Goal: Complete application form

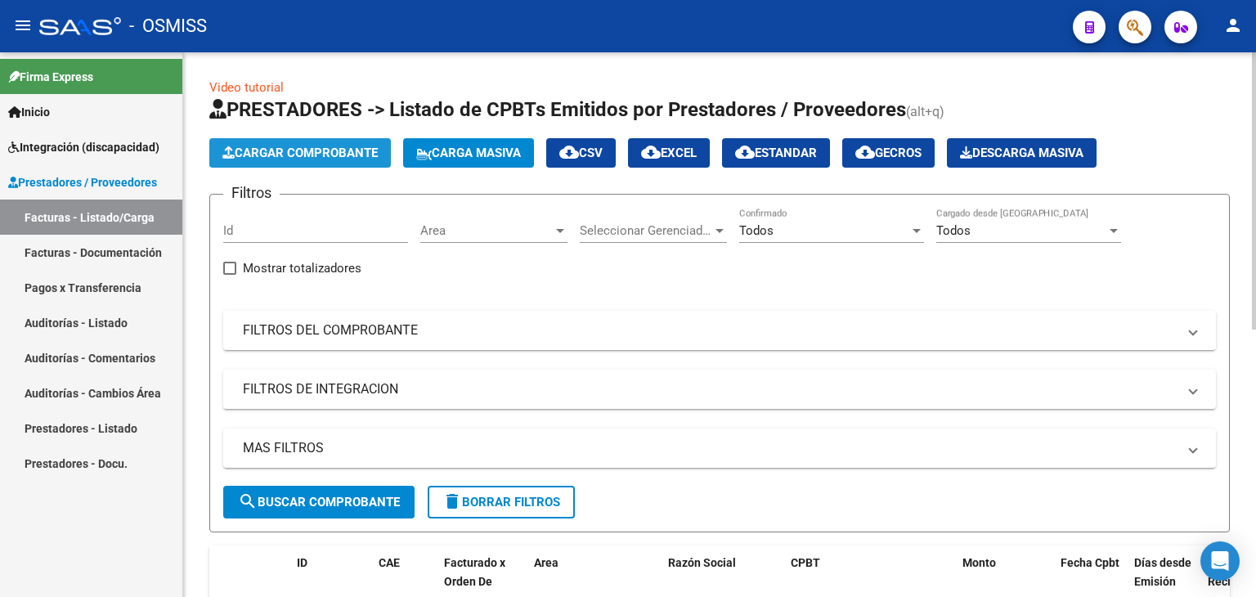
click at [320, 155] on span "Cargar Comprobante" at bounding box center [299, 153] width 155 height 15
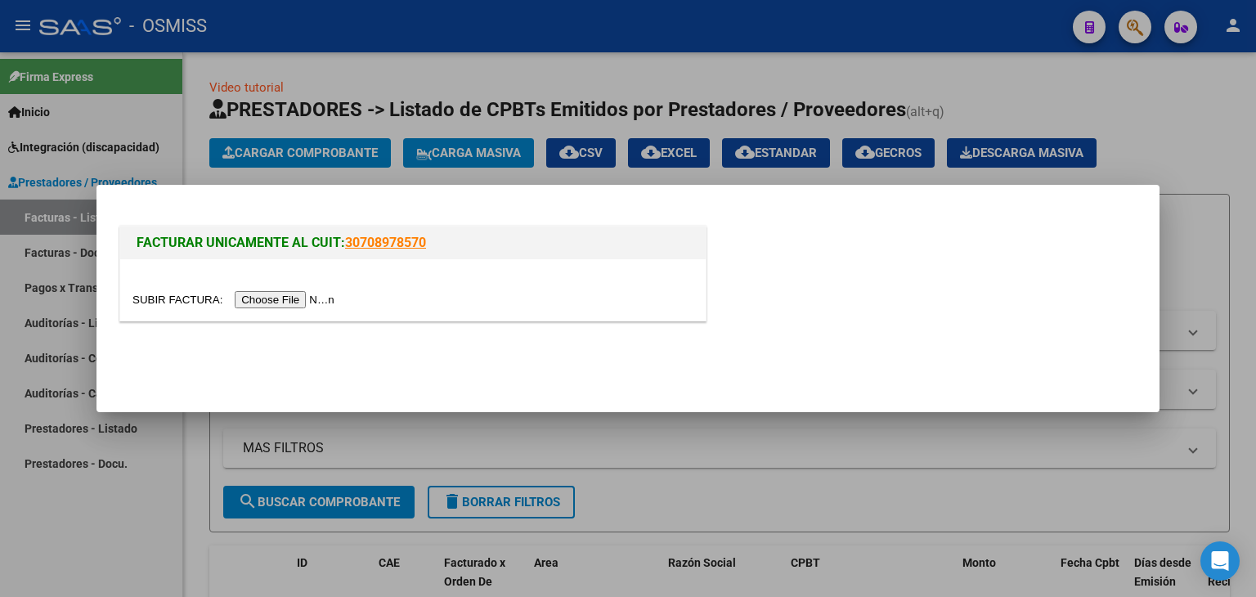
click at [298, 295] on input "file" at bounding box center [235, 299] width 207 height 17
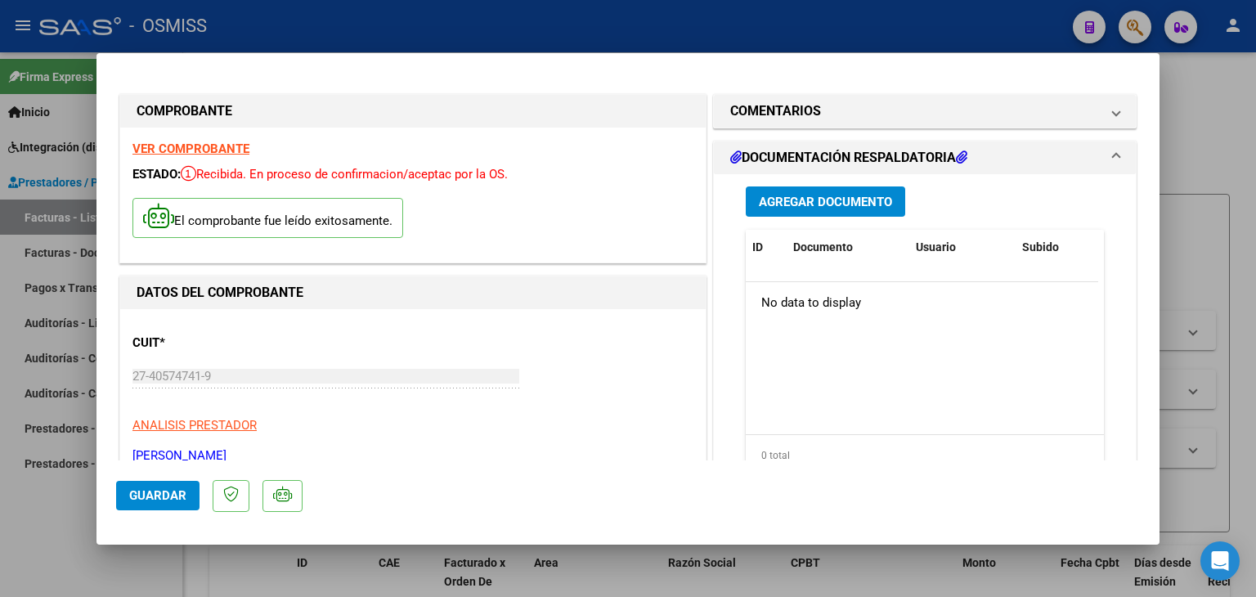
click at [209, 150] on strong "VER COMPROBANTE" at bounding box center [190, 148] width 117 height 15
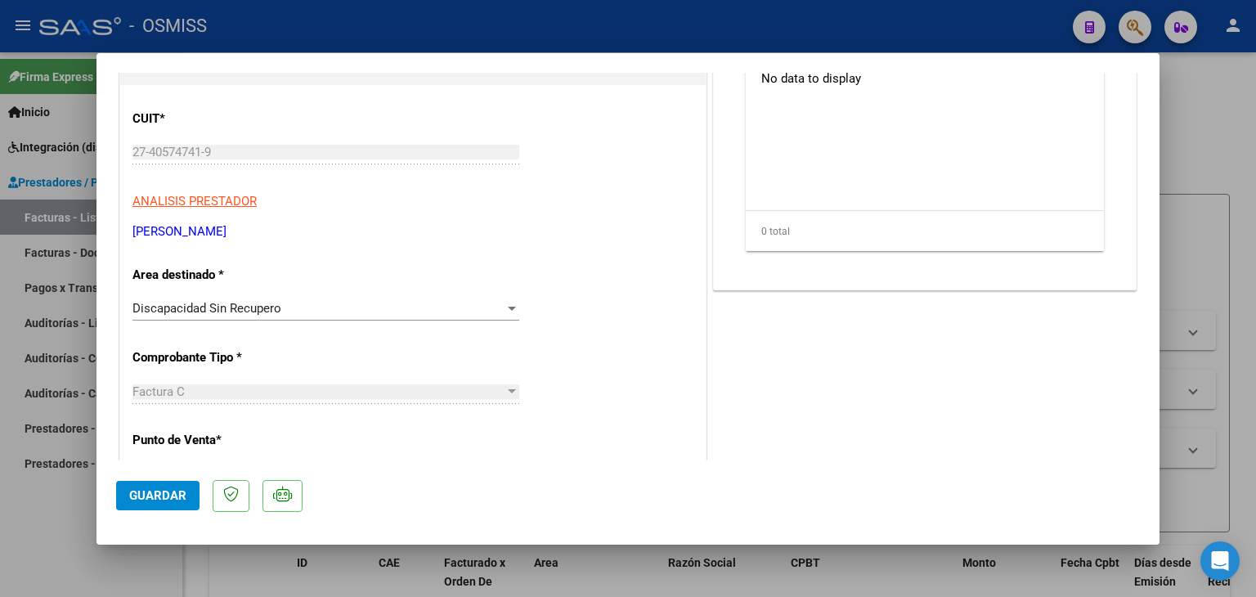
scroll to position [327, 0]
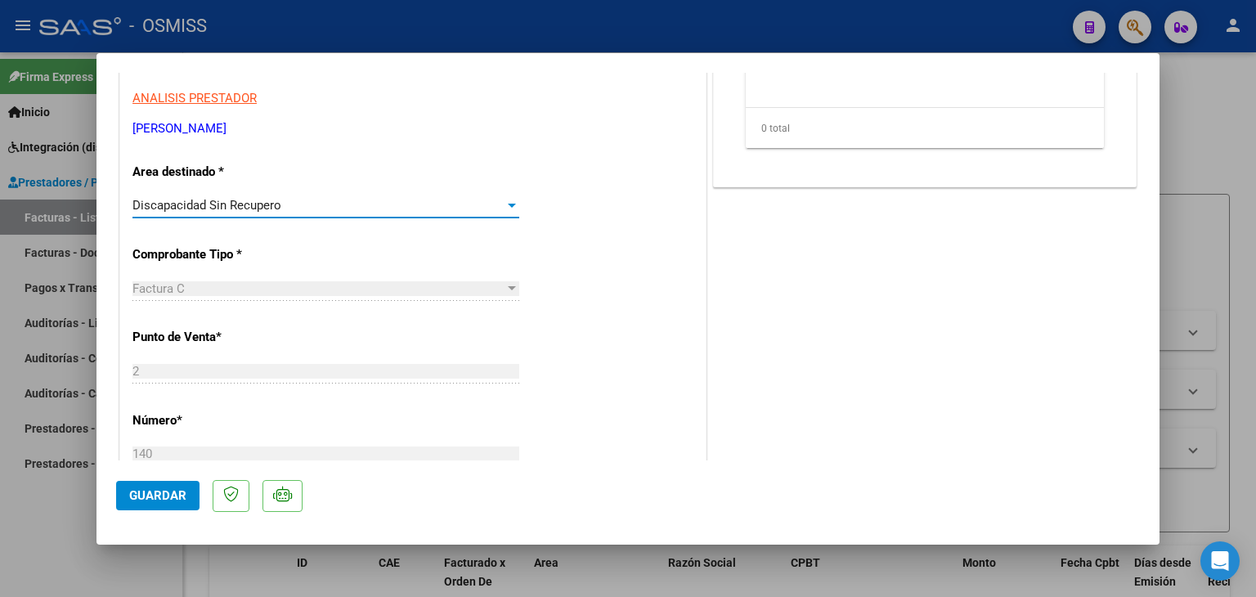
click at [195, 204] on span "Discapacidad Sin Recupero" at bounding box center [206, 205] width 149 height 15
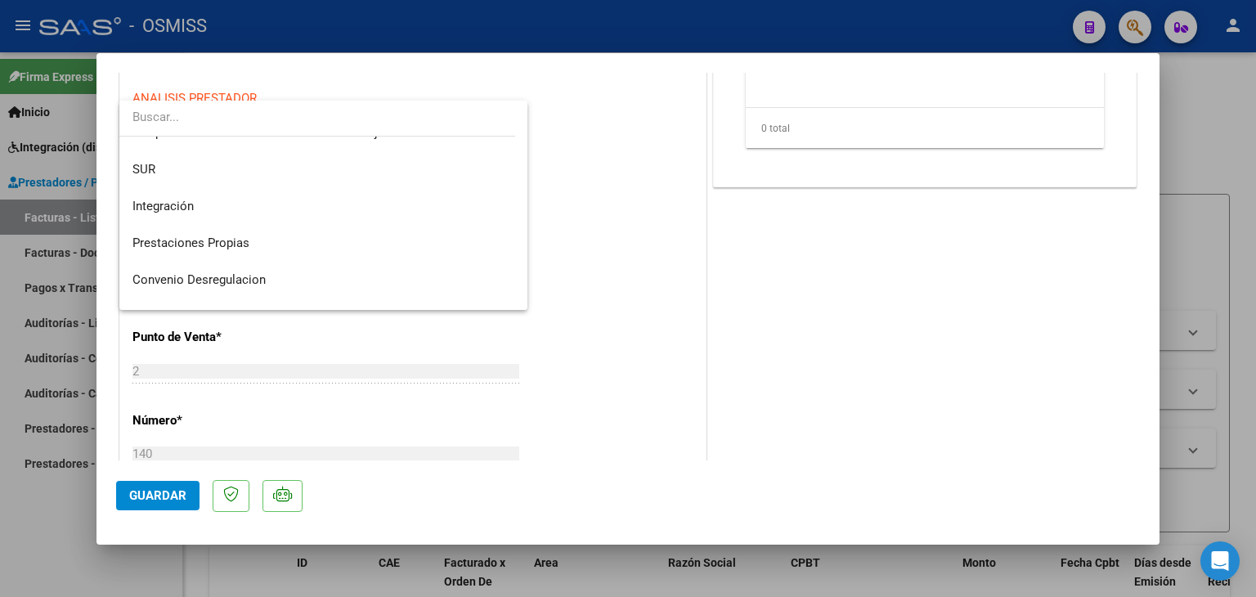
scroll to position [52, 0]
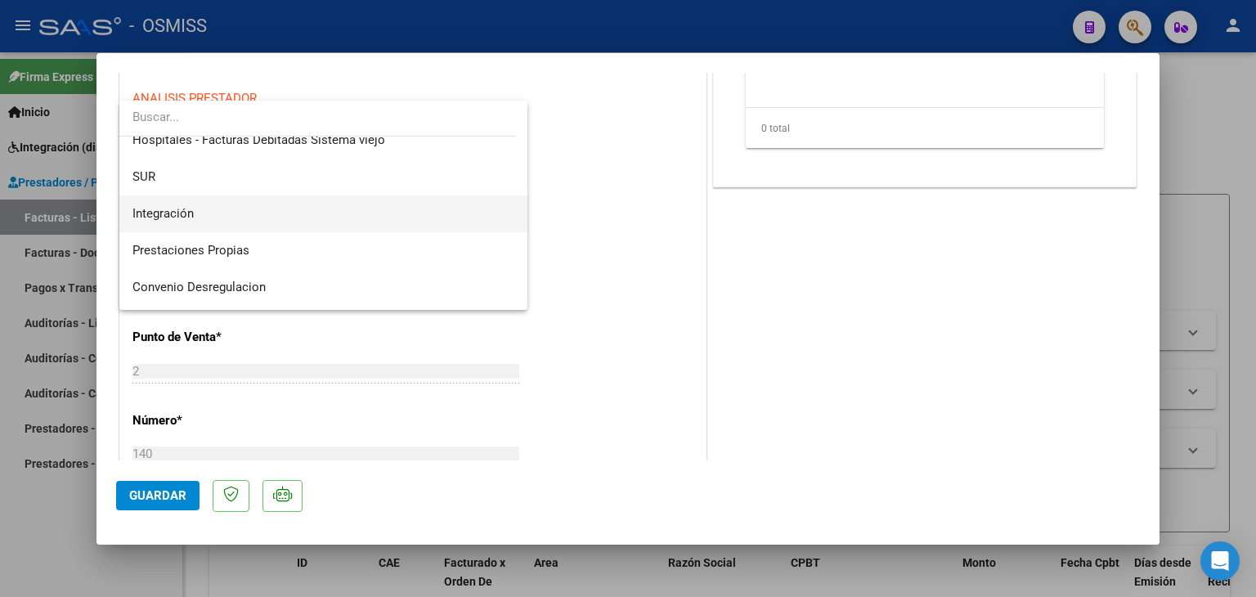
click at [196, 213] on span "Integración" at bounding box center [323, 213] width 383 height 37
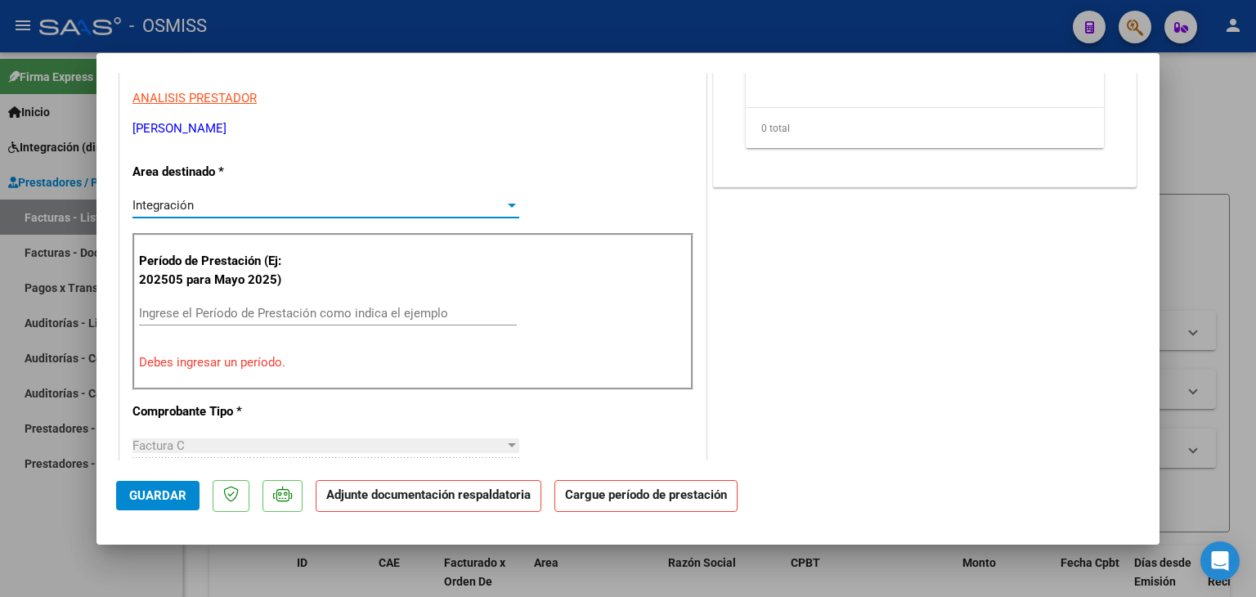
click at [228, 308] on input "Ingrese el Período de Prestación como indica el ejemplo" at bounding box center [328, 313] width 378 height 15
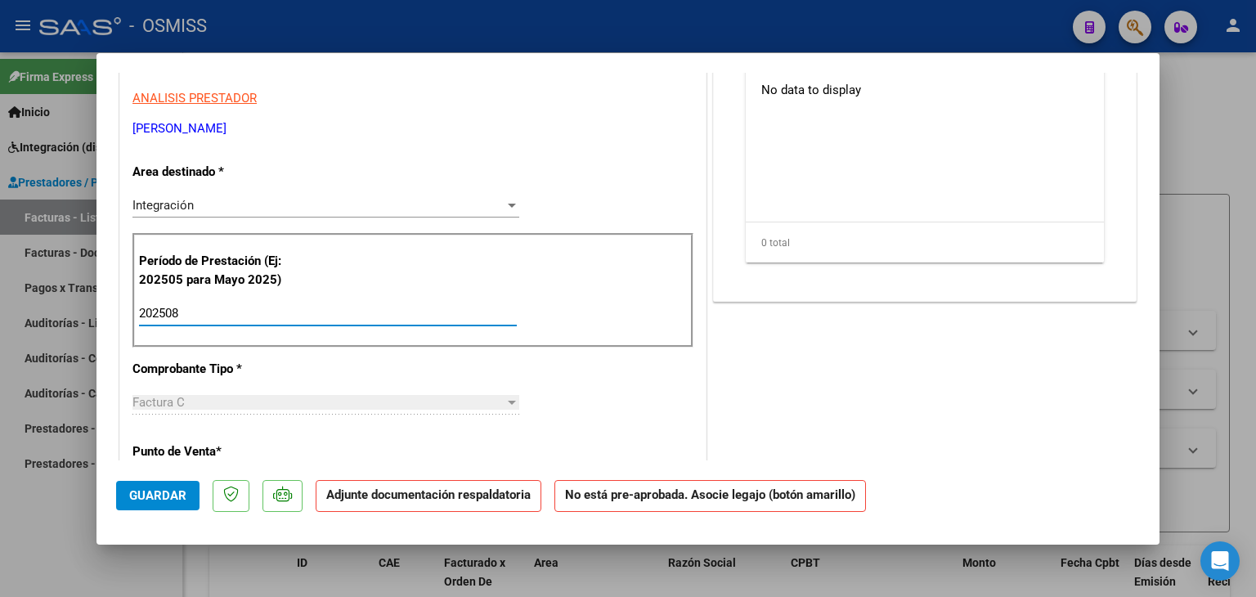
type input "202508"
click at [311, 298] on div "Período de Prestación (Ej: 202505 para [DATE]) 202508 Ingrese el Período de Pre…" at bounding box center [412, 290] width 561 height 114
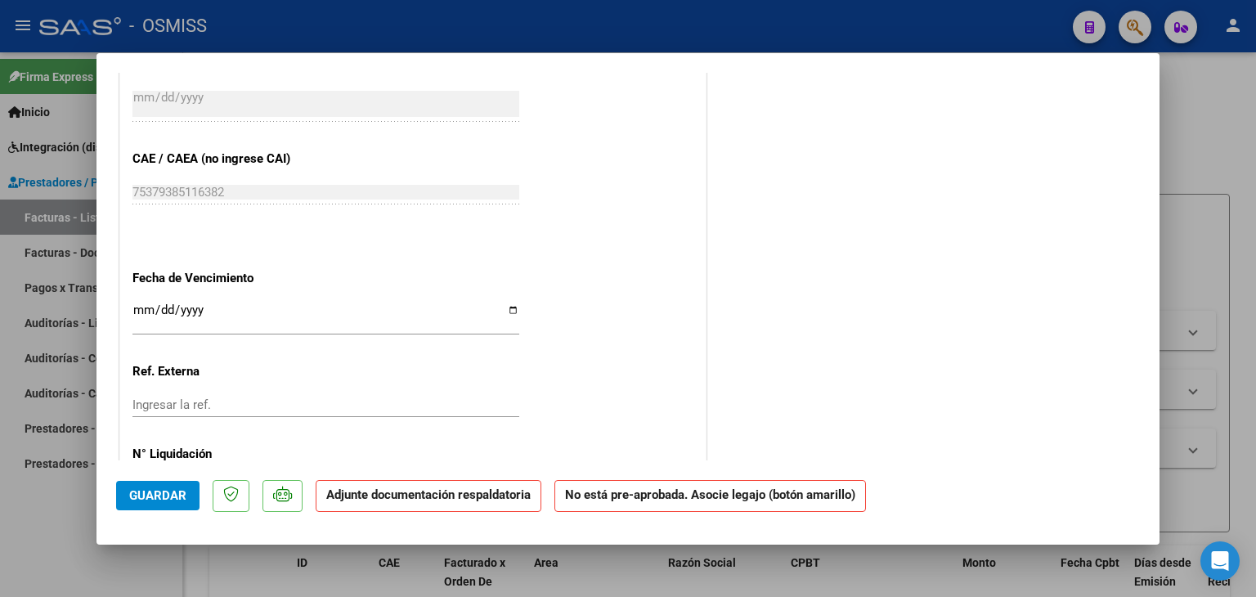
scroll to position [981, 0]
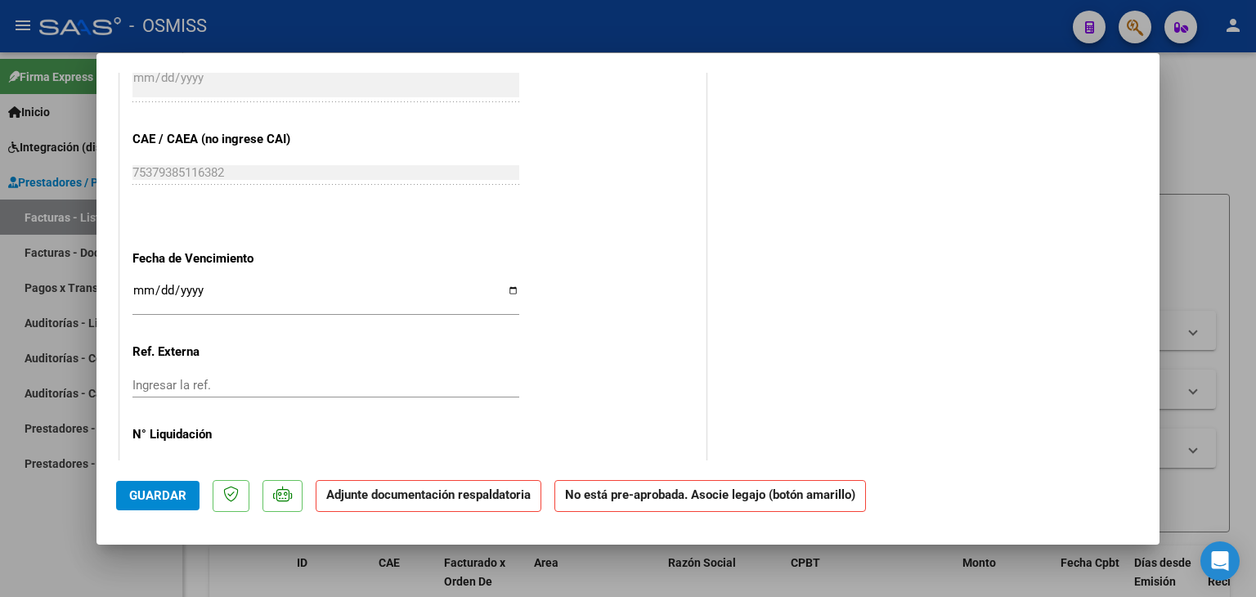
click at [141, 290] on input "Ingresar la fecha" at bounding box center [325, 297] width 387 height 26
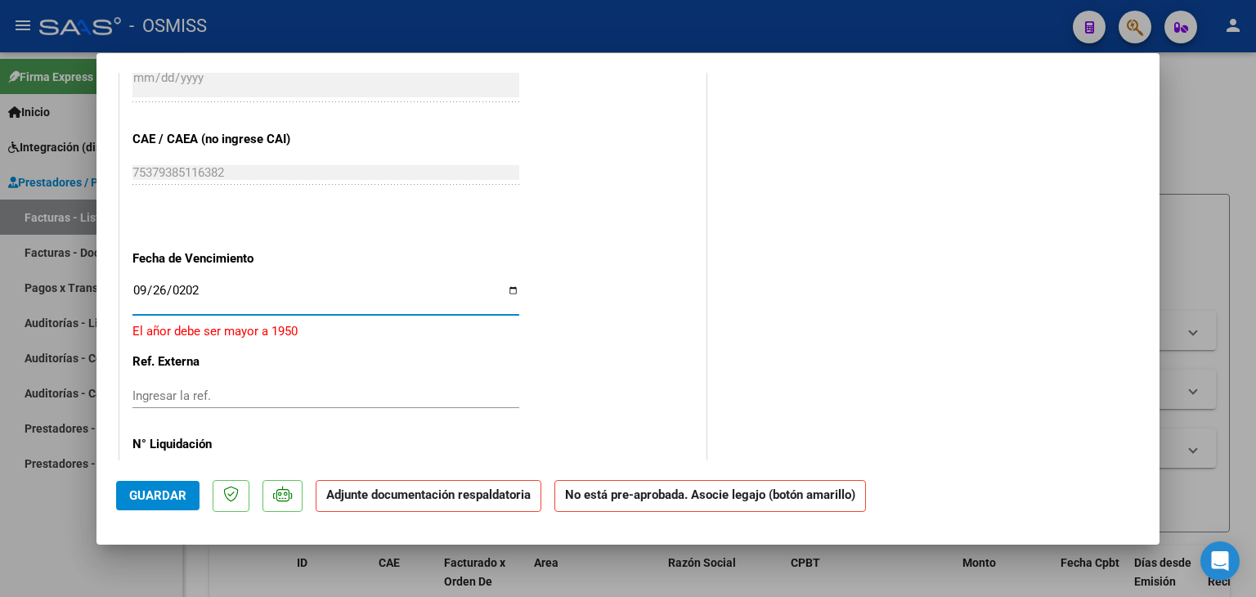
type input "[DATE]"
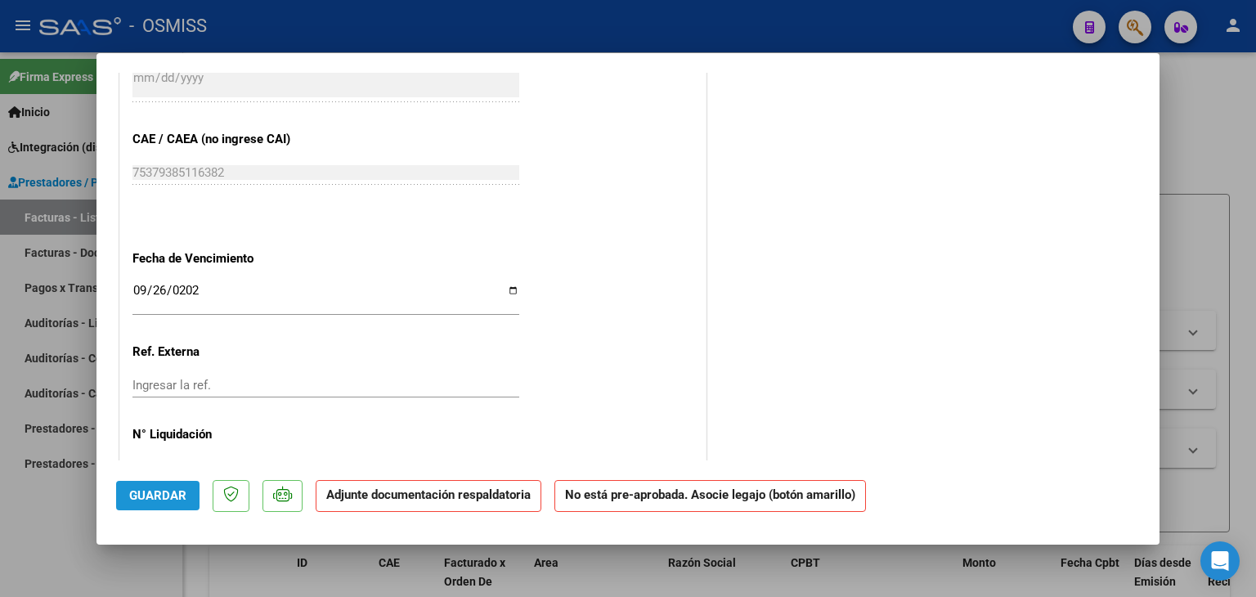
click at [161, 495] on span "Guardar" at bounding box center [157, 495] width 57 height 15
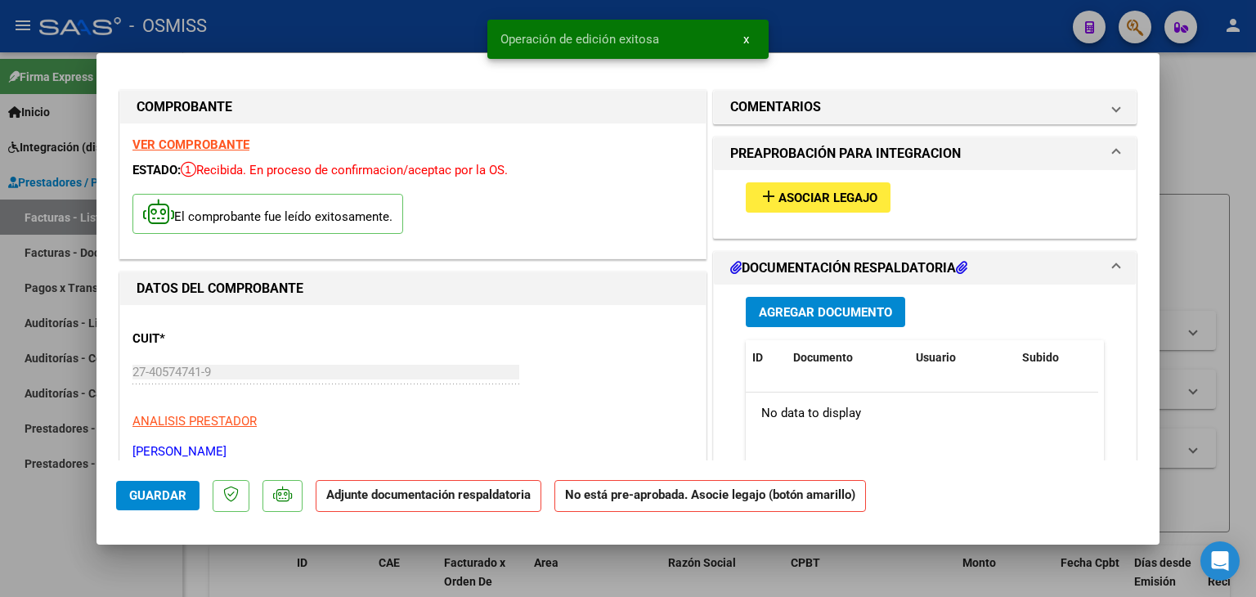
scroll to position [0, 0]
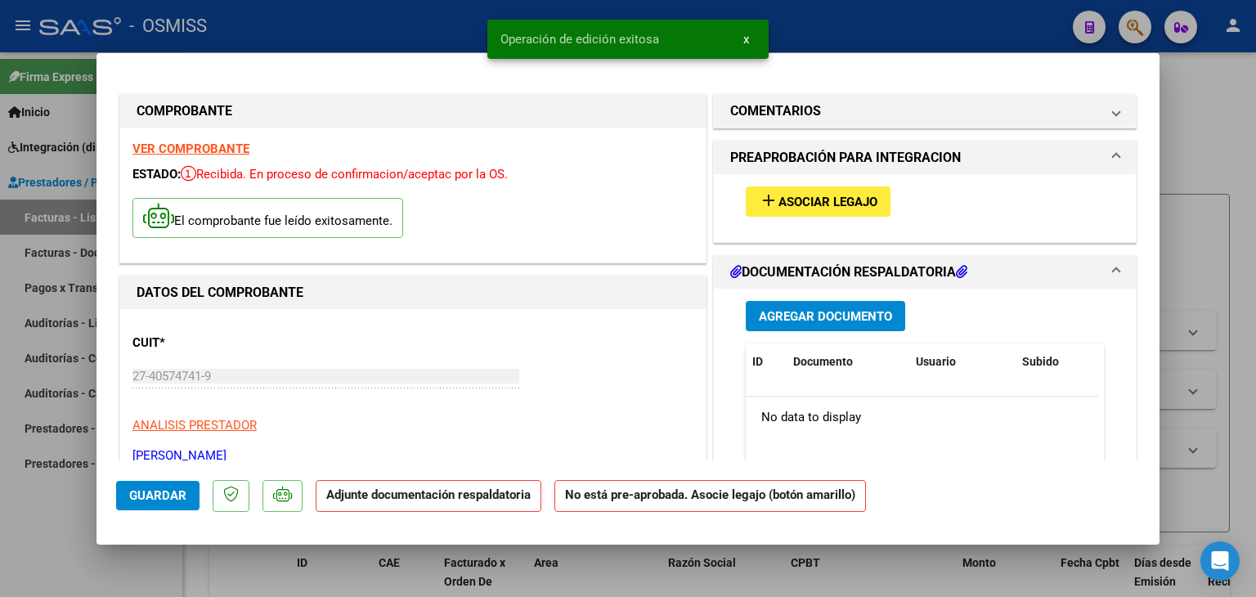
click at [804, 191] on button "add Asociar Legajo" at bounding box center [818, 201] width 145 height 30
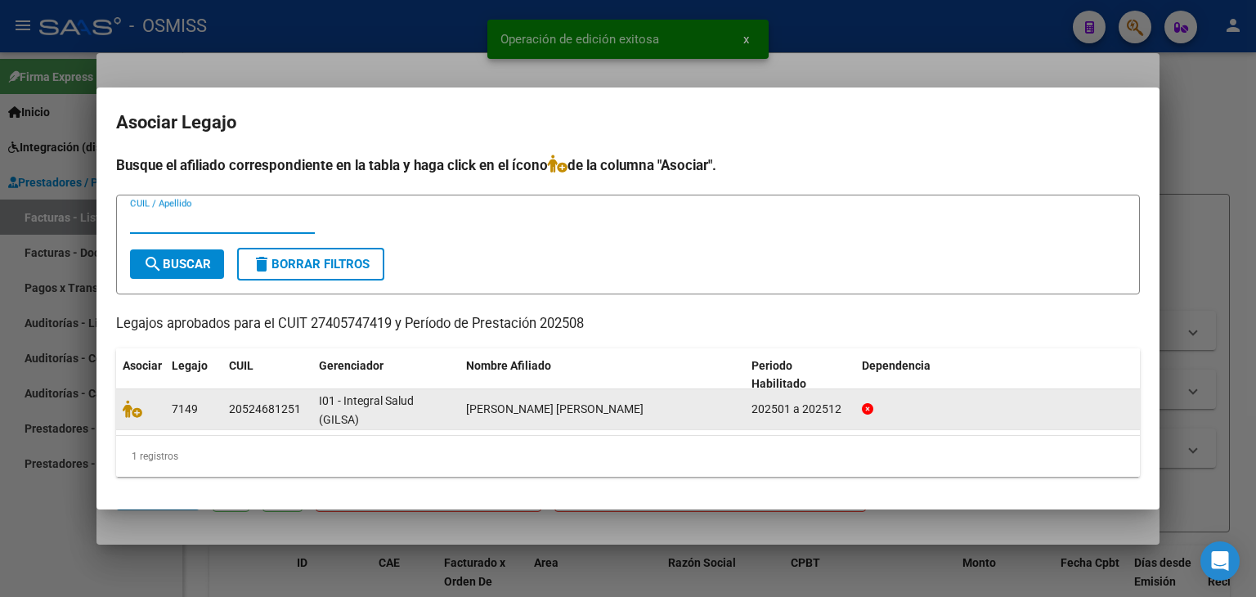
click at [121, 414] on datatable-body-cell at bounding box center [140, 409] width 49 height 40
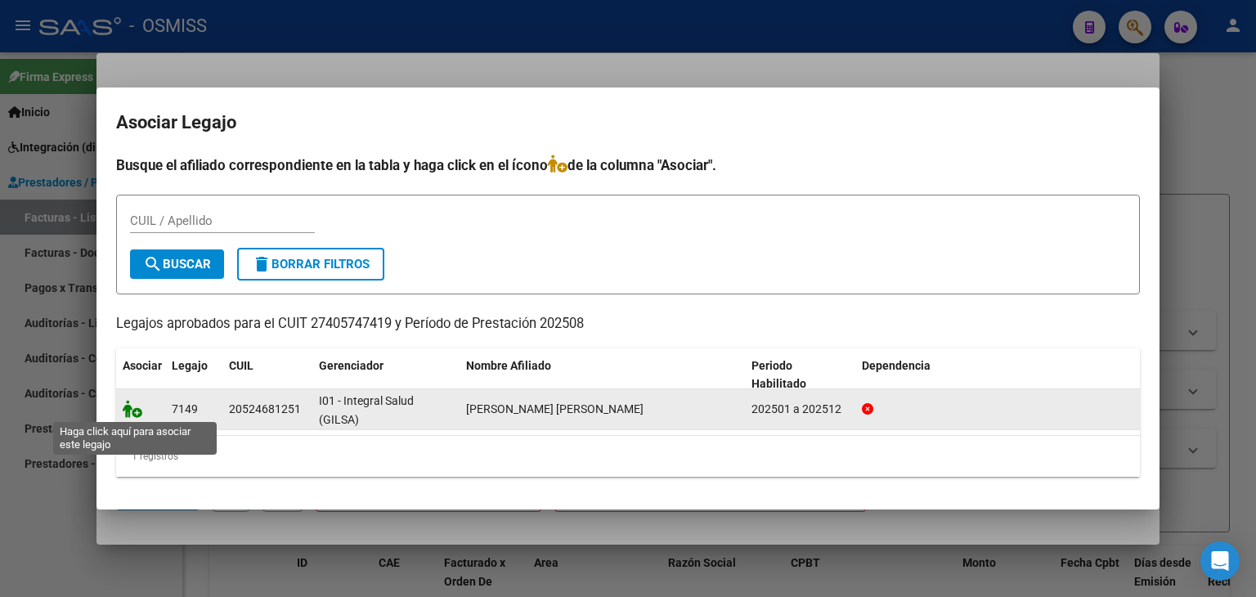
click at [133, 410] on icon at bounding box center [133, 409] width 20 height 18
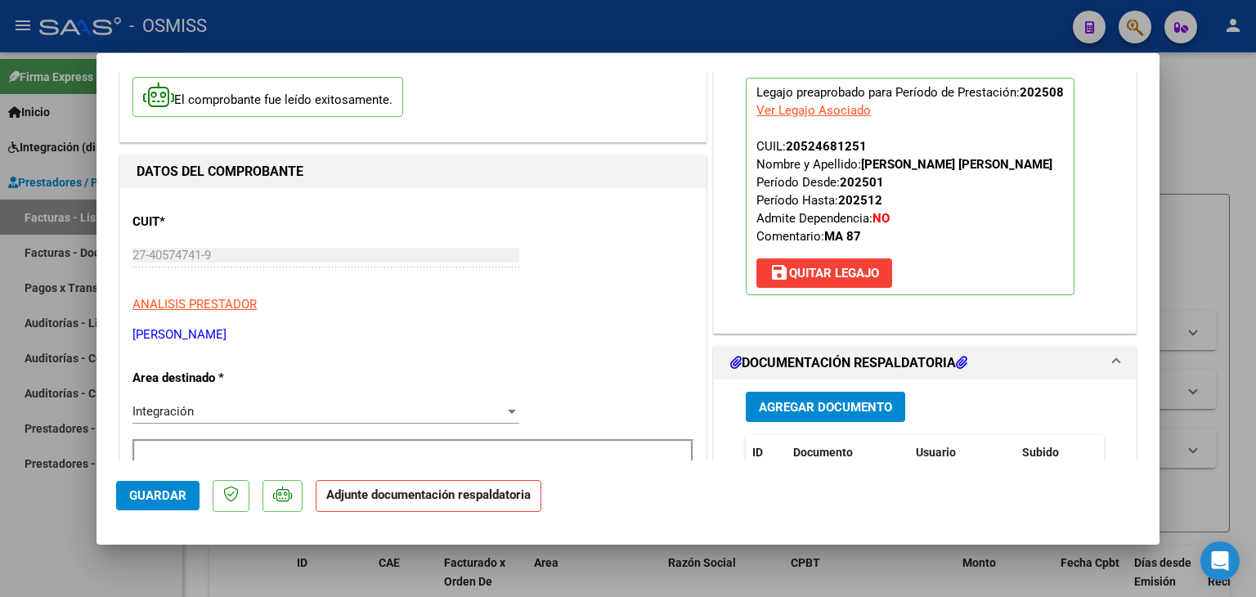
scroll to position [164, 0]
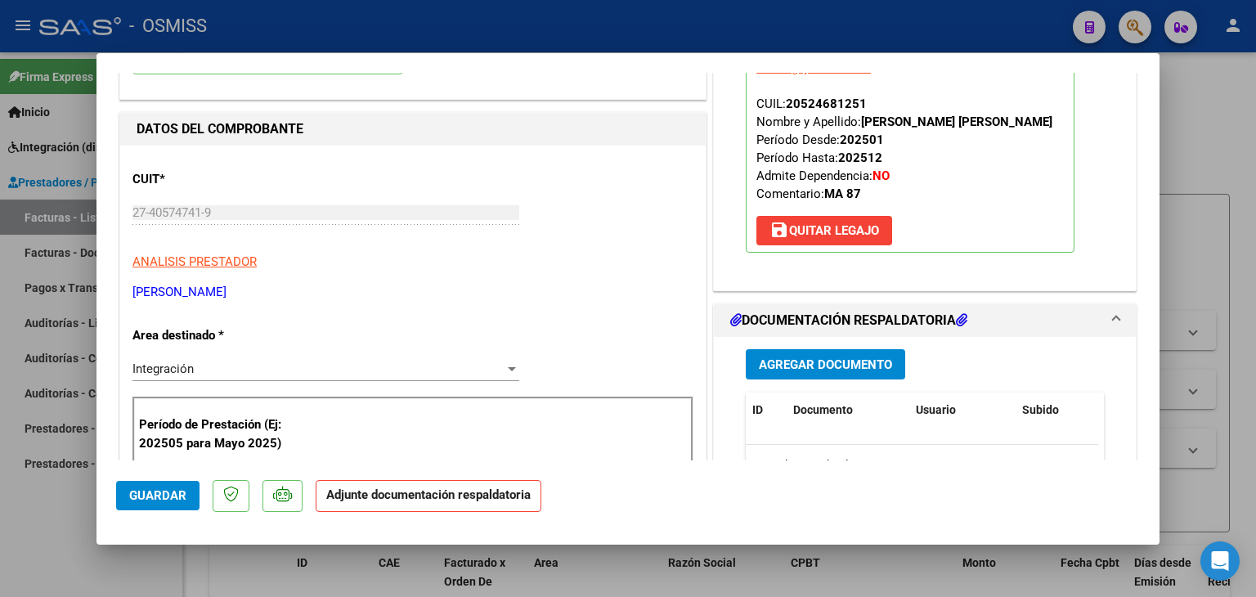
click at [869, 360] on span "Agregar Documento" at bounding box center [825, 364] width 133 height 15
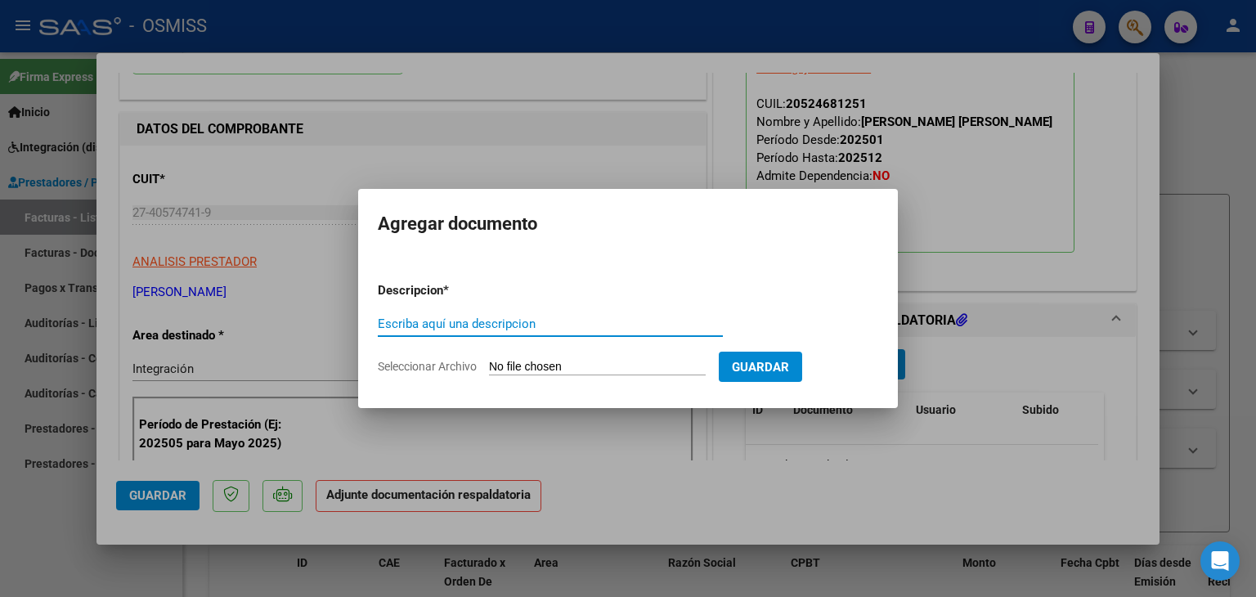
click at [550, 368] on input "Seleccionar Archivo" at bounding box center [597, 368] width 217 height 16
type input "C:\fakepath\ASISTENCIA.pdf"
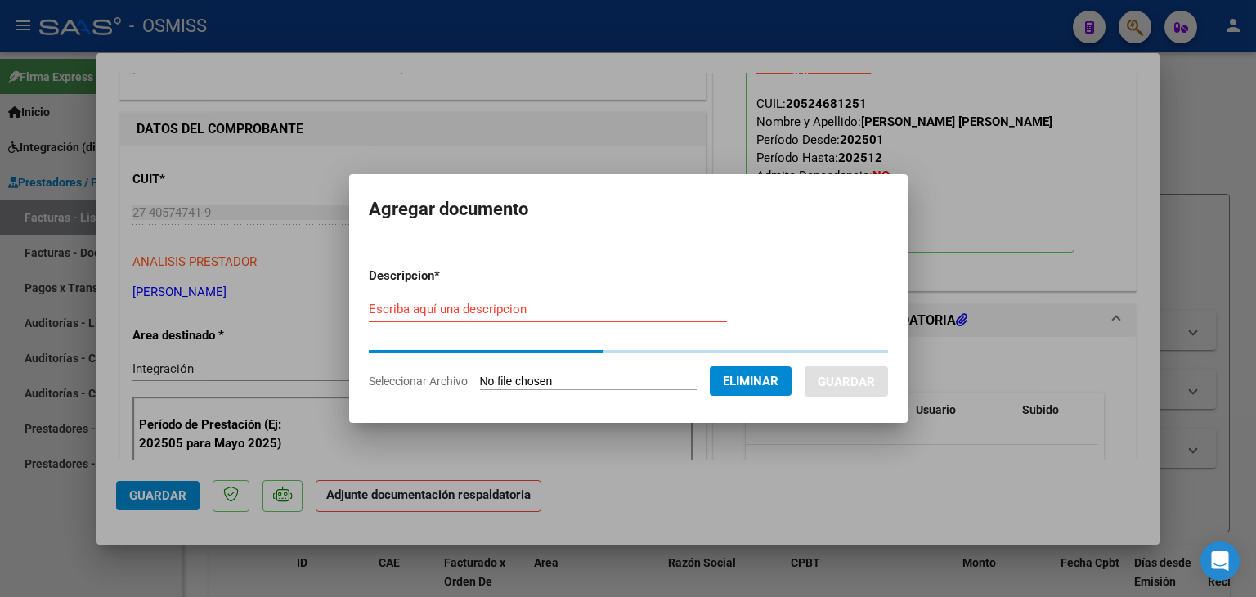
click at [453, 304] on input "Escriba aquí una descripcion" at bounding box center [548, 309] width 358 height 15
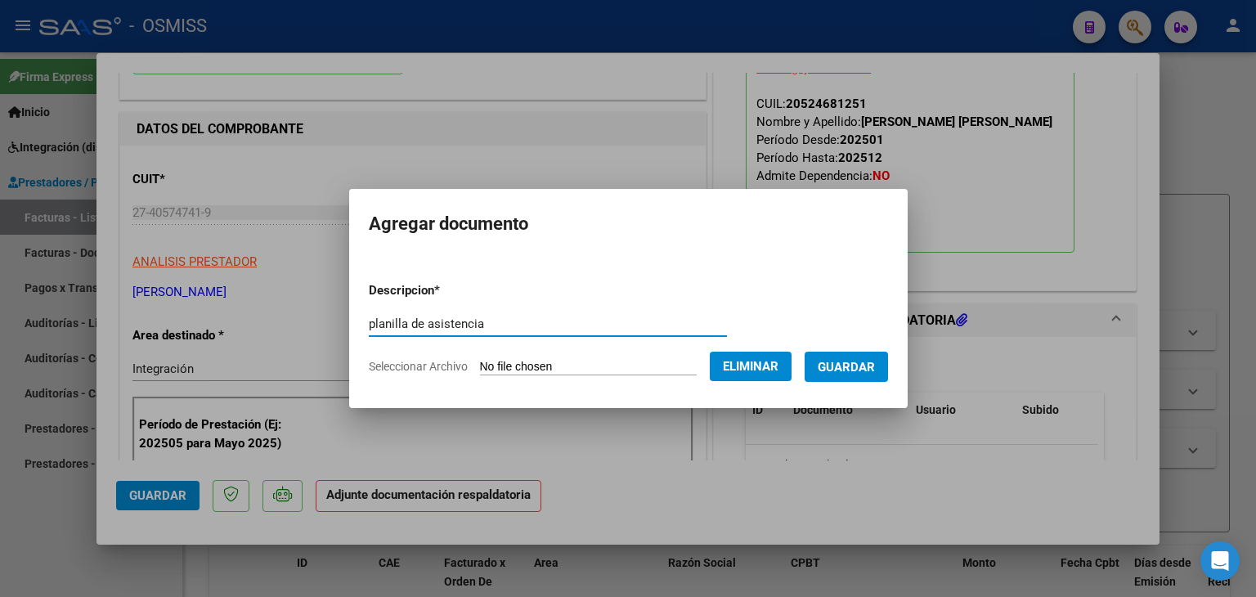
type input "planilla de asistencia"
click at [864, 357] on button "Guardar" at bounding box center [846, 367] width 83 height 30
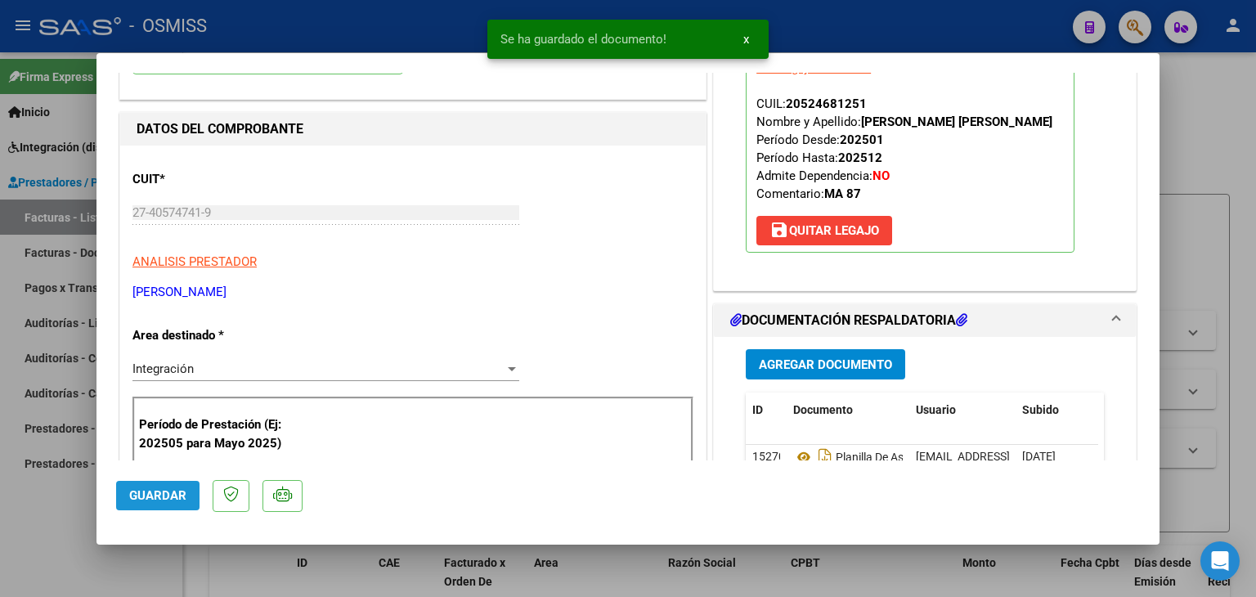
click at [178, 493] on span "Guardar" at bounding box center [157, 495] width 57 height 15
type input "$ 0,00"
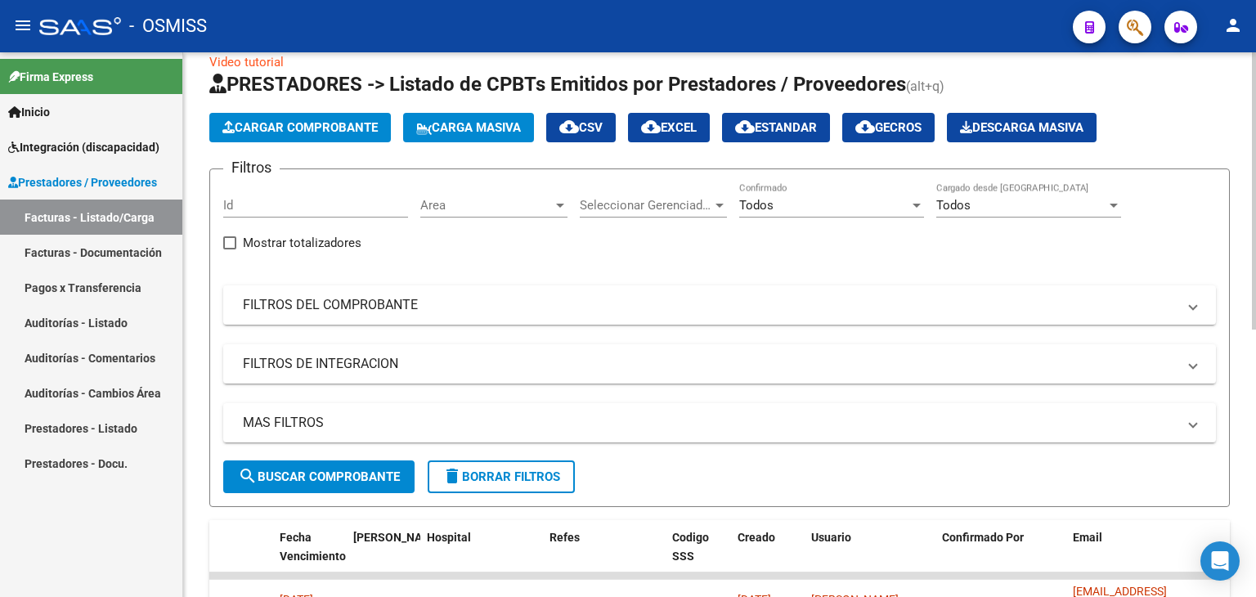
scroll to position [0, 0]
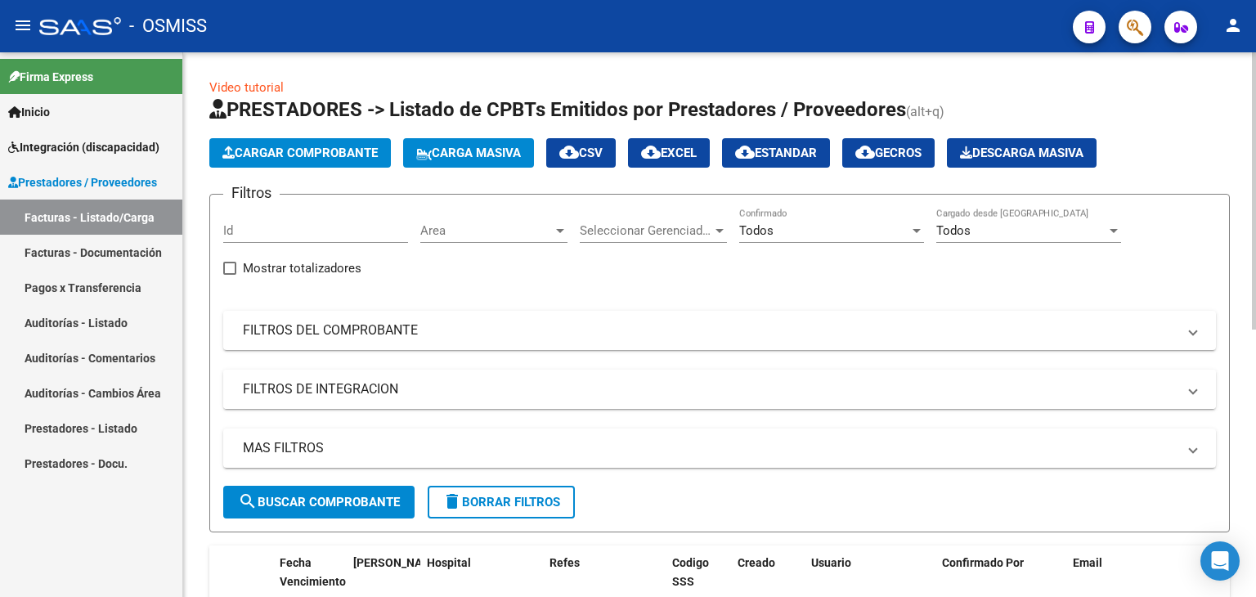
click at [462, 388] on mat-panel-title "FILTROS DE INTEGRACION" at bounding box center [710, 389] width 934 height 18
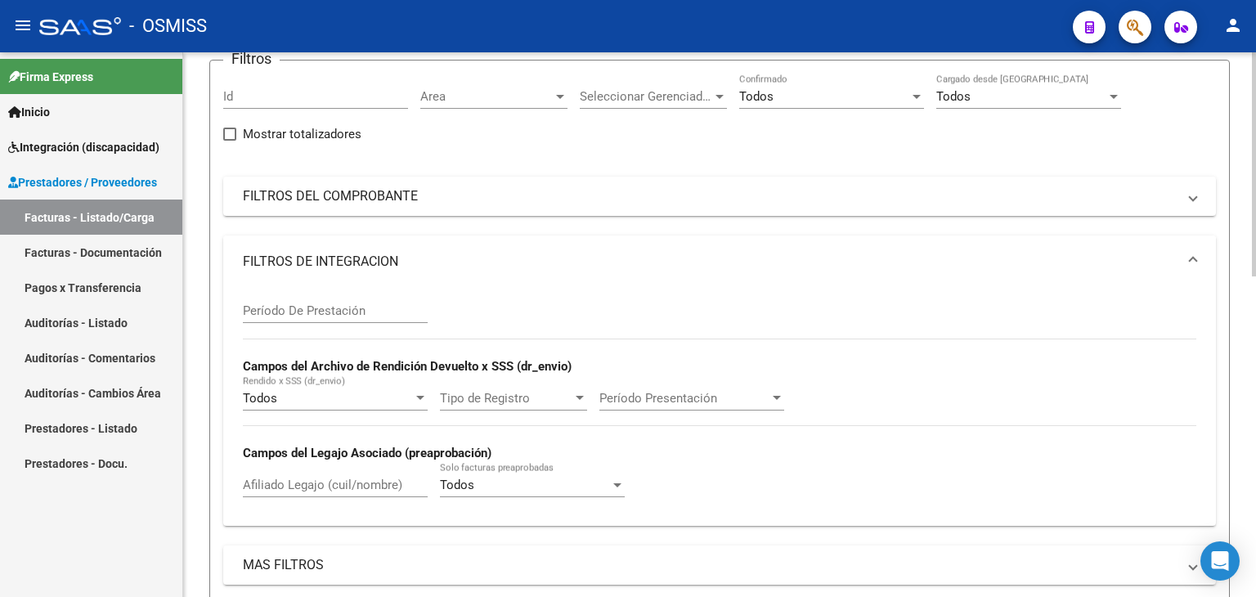
scroll to position [164, 0]
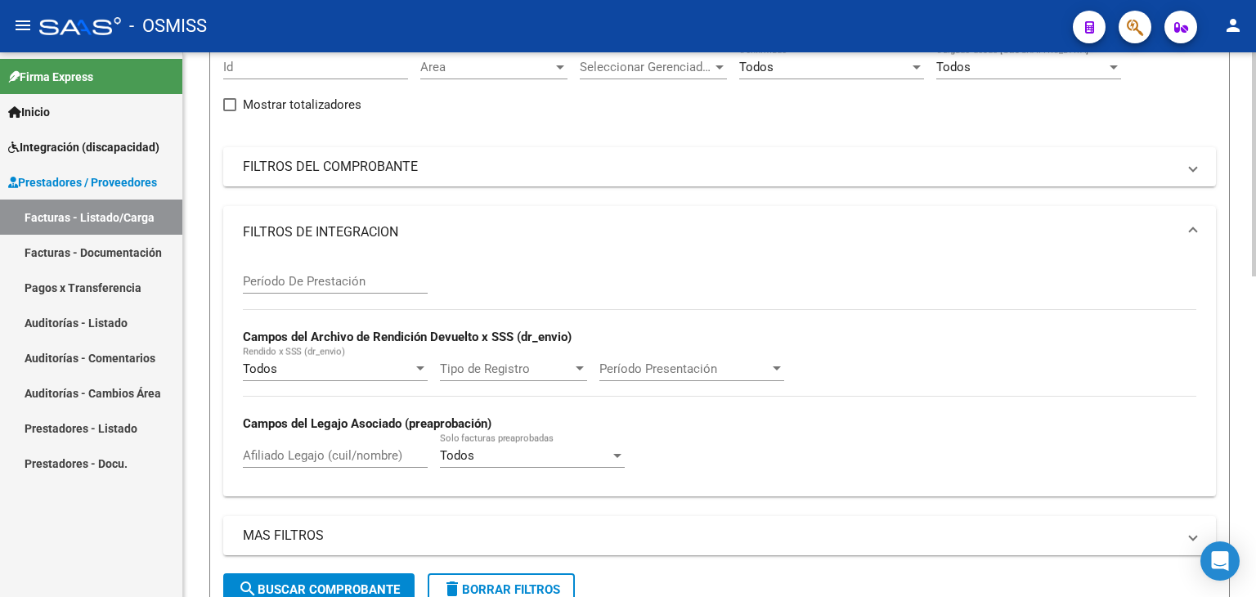
click at [687, 357] on div "Período Presentación Período Presentación" at bounding box center [691, 363] width 185 height 35
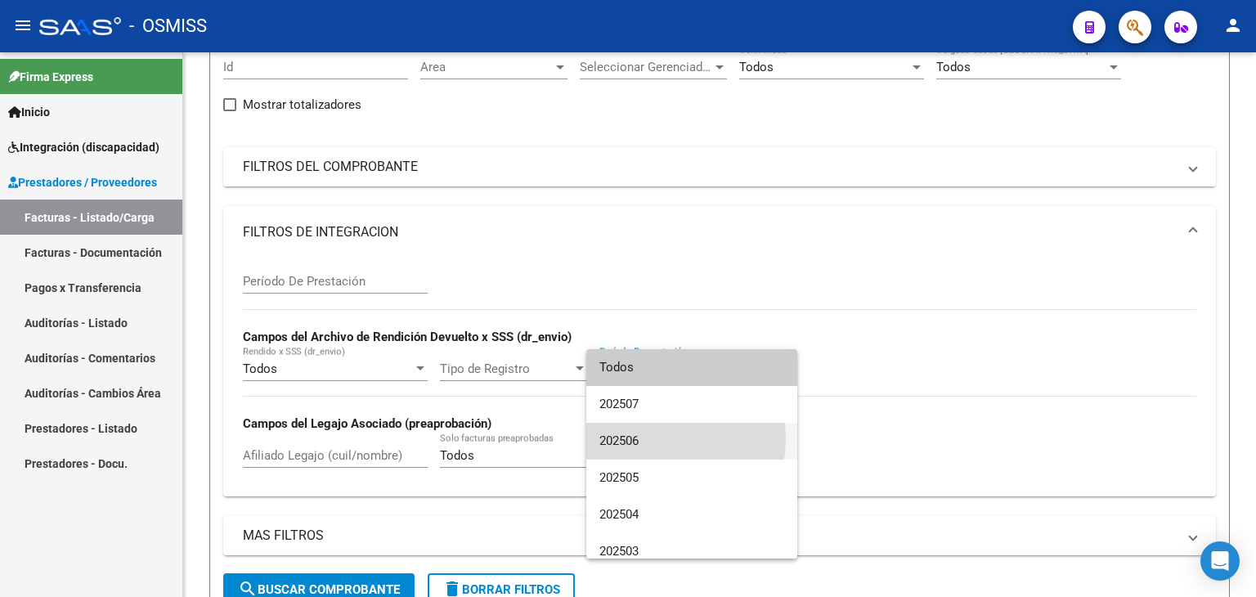
click at [651, 439] on span "202506" at bounding box center [691, 441] width 185 height 37
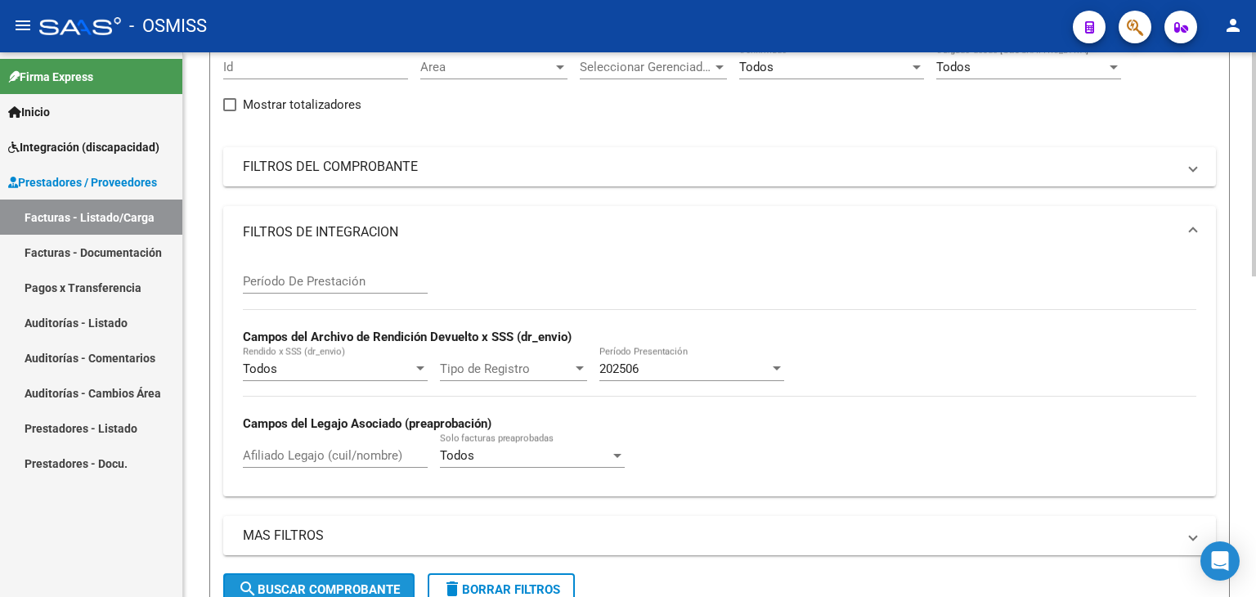
click at [364, 591] on span "search Buscar Comprobante" at bounding box center [319, 589] width 162 height 15
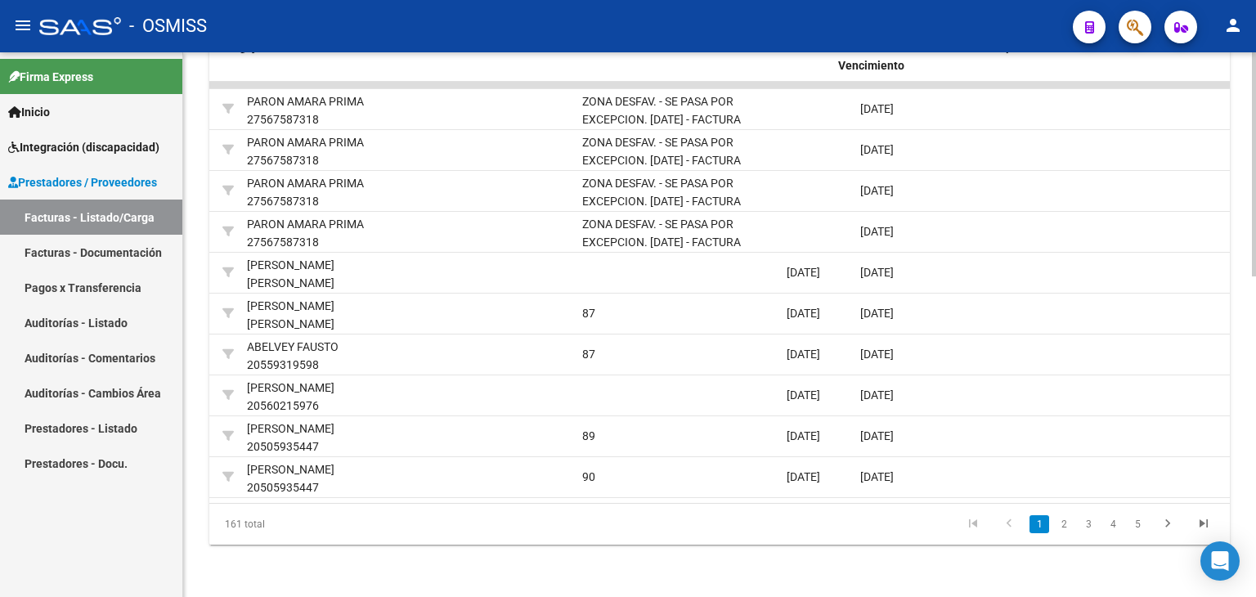
scroll to position [0, 2457]
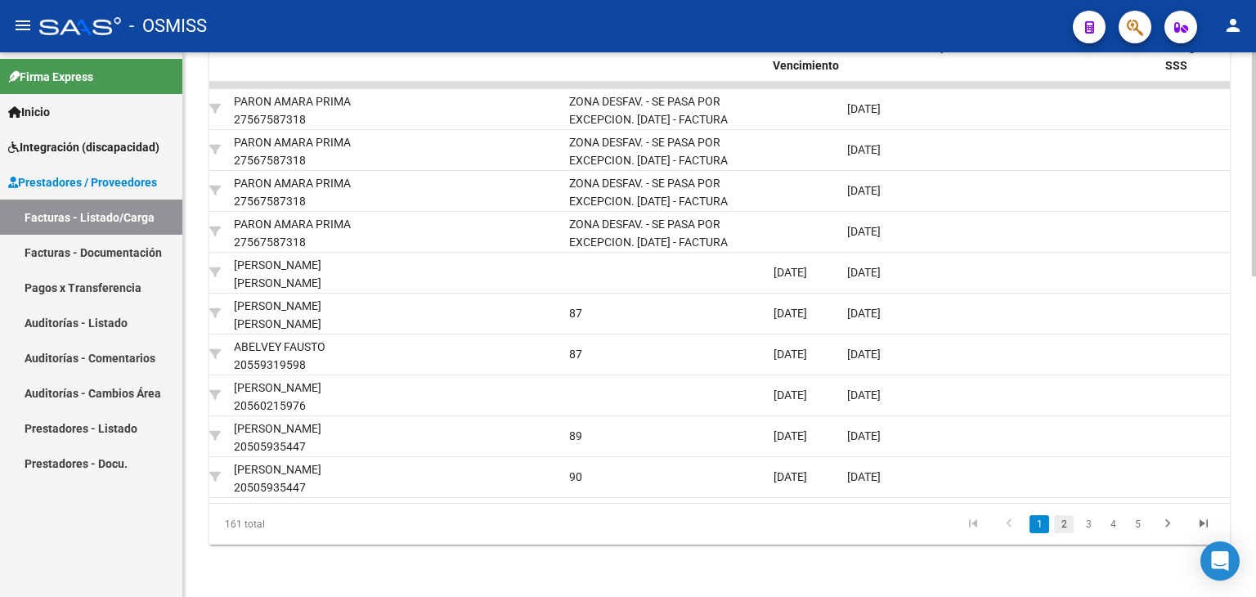
click at [1070, 521] on link "2" at bounding box center [1064, 524] width 20 height 18
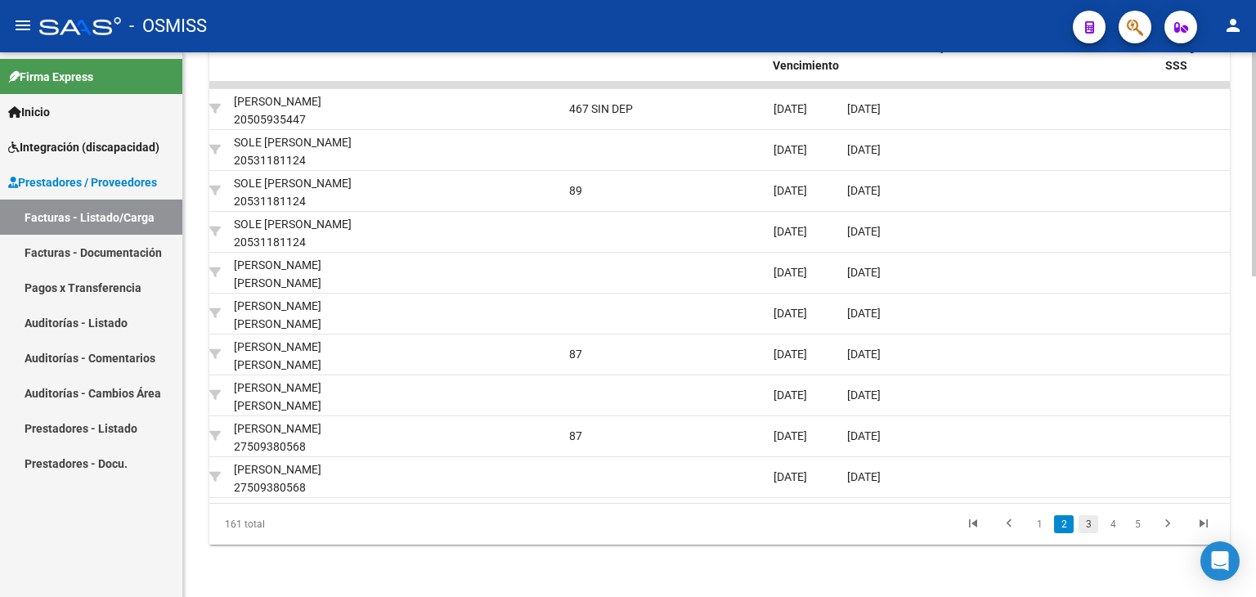
click at [1084, 523] on link "3" at bounding box center [1089, 524] width 20 height 18
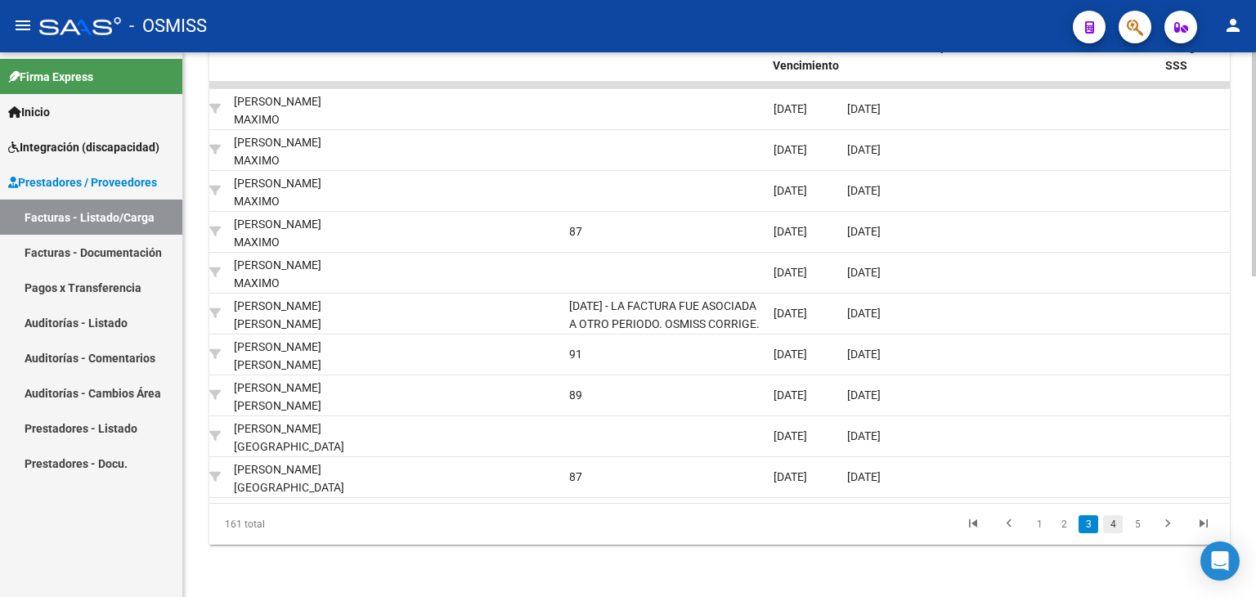
click at [1115, 524] on link "4" at bounding box center [1113, 524] width 20 height 18
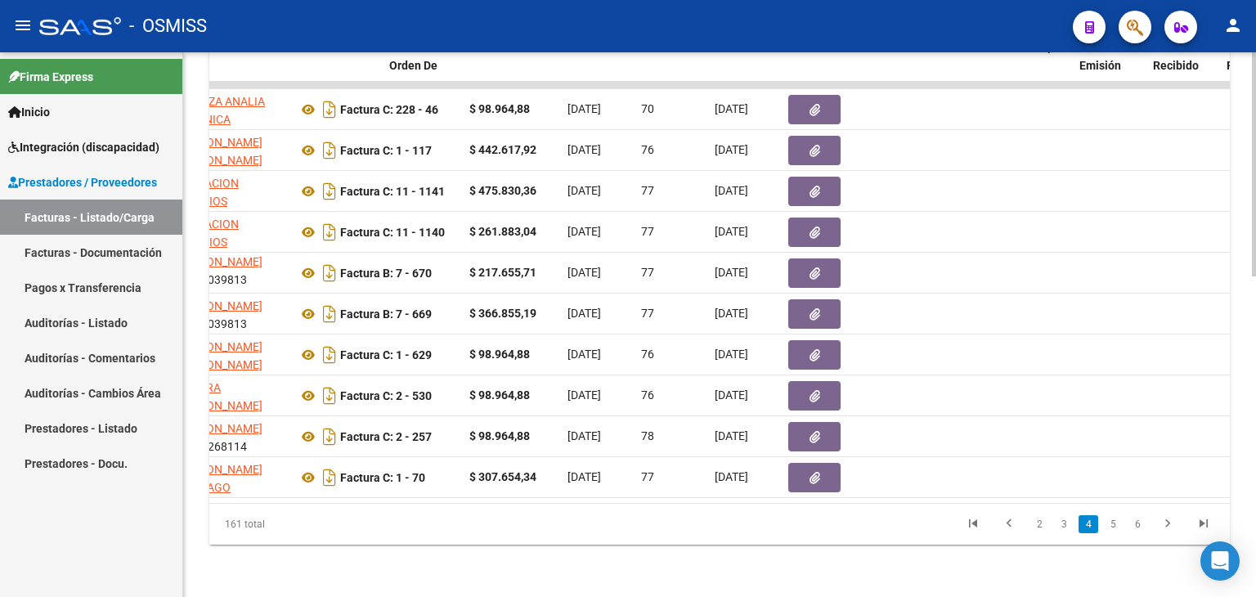
scroll to position [0, 0]
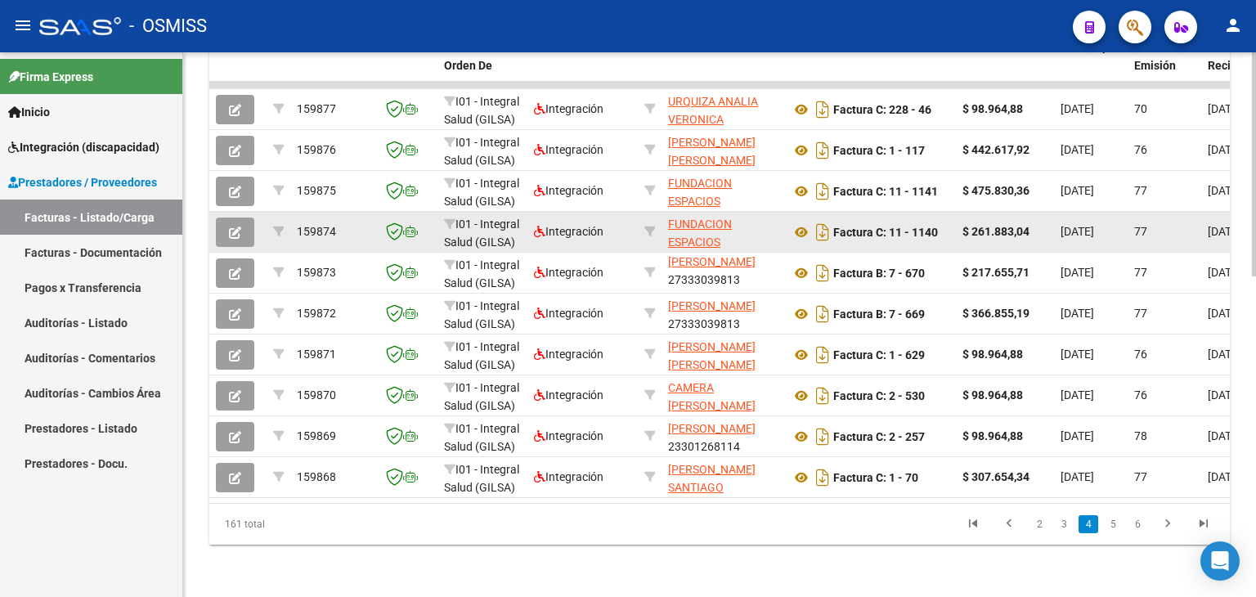
click at [236, 227] on icon "button" at bounding box center [235, 233] width 12 height 12
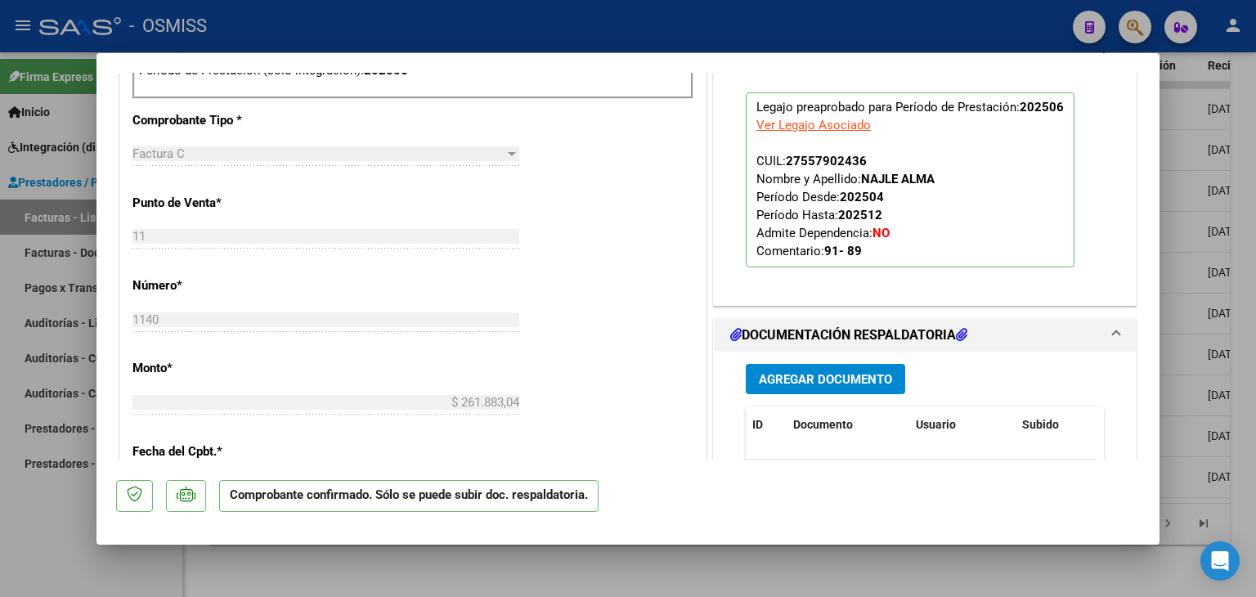
scroll to position [653, 0]
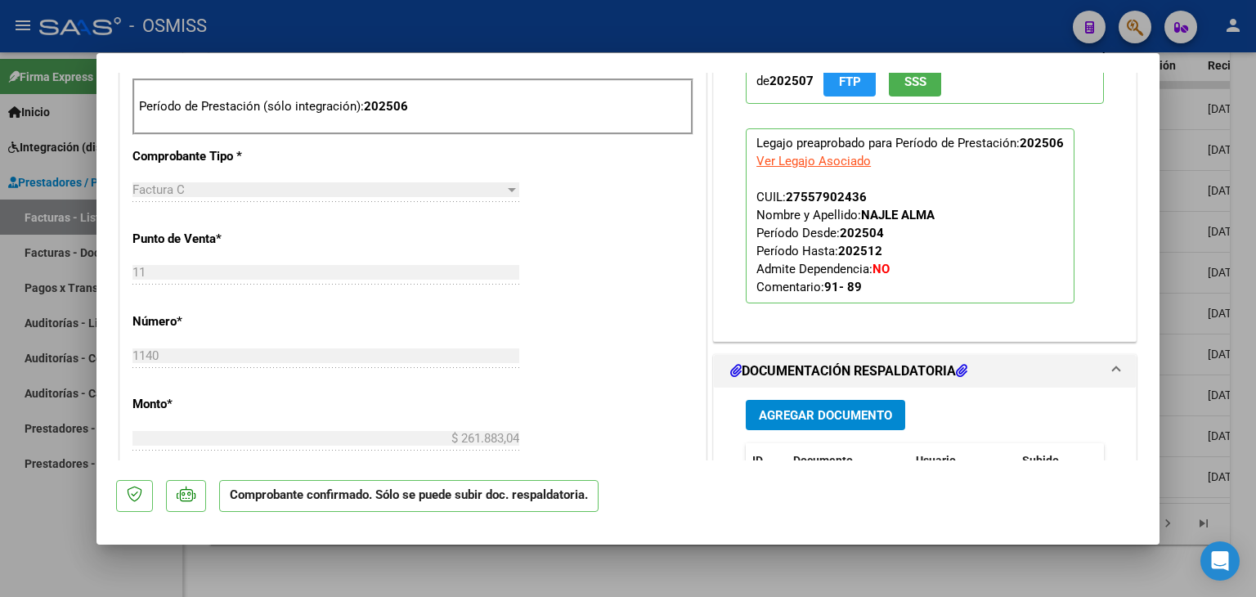
click at [831, 414] on span "Agregar Documento" at bounding box center [825, 415] width 133 height 15
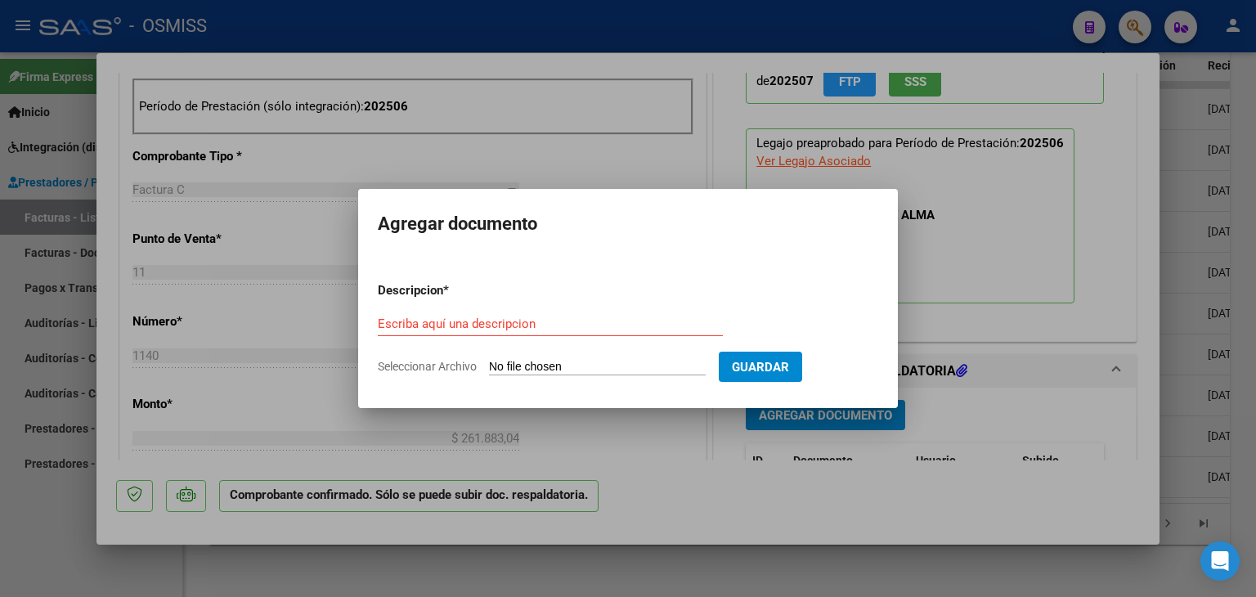
click at [558, 374] on input "Seleccionar Archivo" at bounding box center [597, 368] width 217 height 16
type input "C:\fakepath\INFORME SEMESTRAL FONOAUDIOLOGIA.pdf"
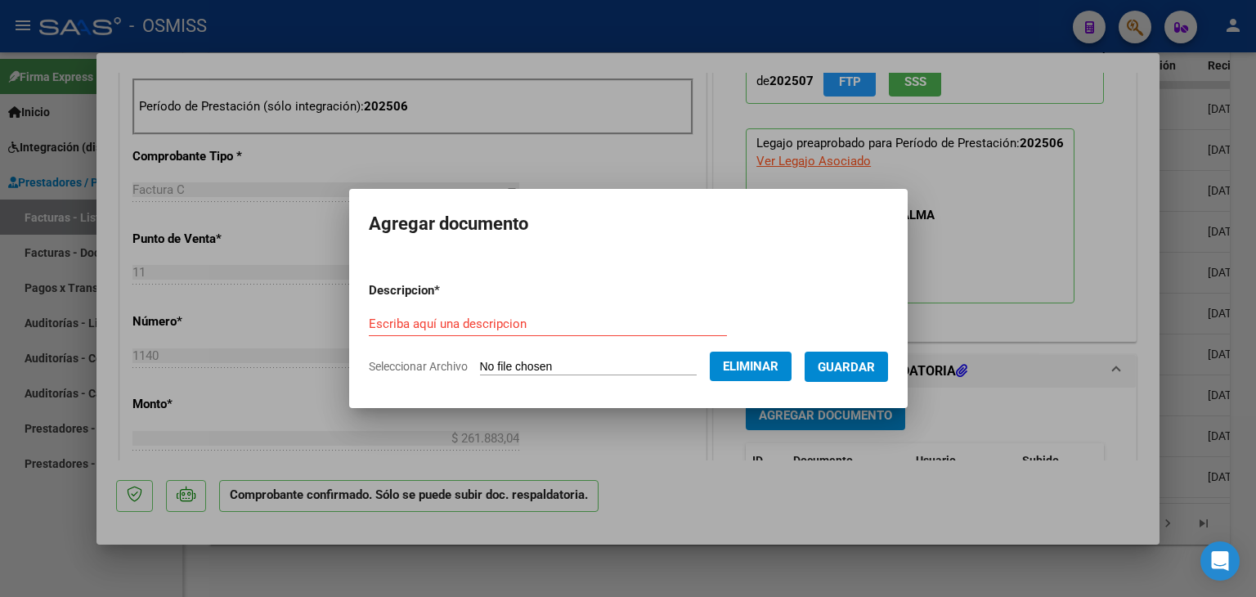
click at [461, 322] on input "Escriba aquí una descripcion" at bounding box center [548, 323] width 358 height 15
click at [398, 324] on input "informe fonoaudiologico" at bounding box center [548, 323] width 358 height 15
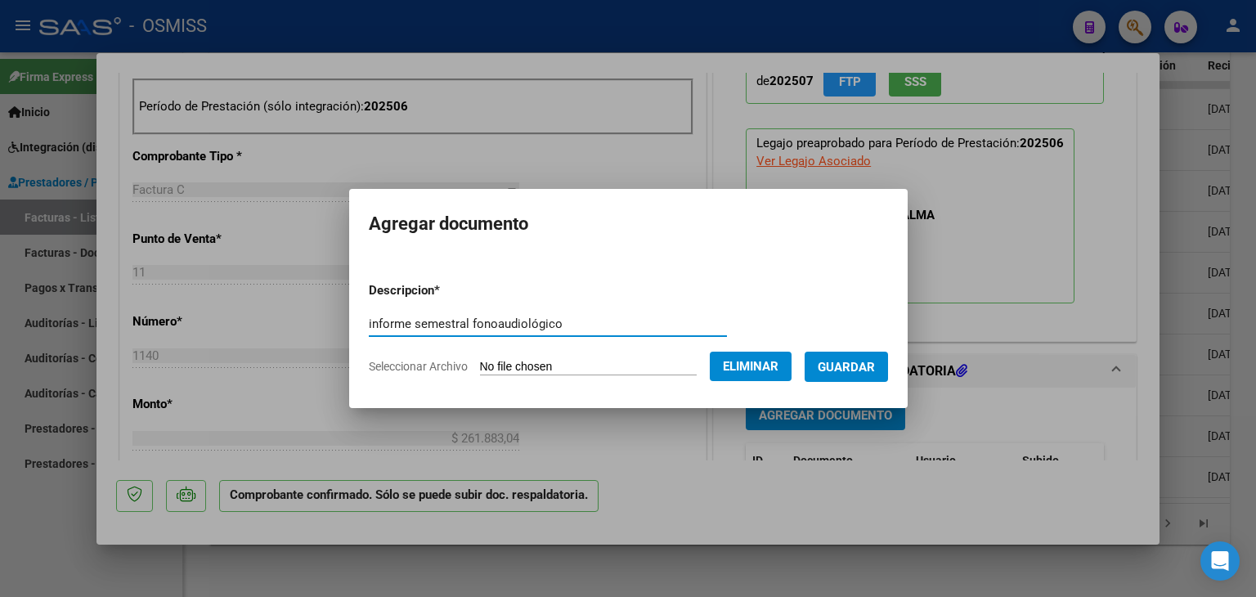
type input "informe semestral fonoaudiológico"
click at [851, 366] on span "Guardar" at bounding box center [846, 367] width 57 height 15
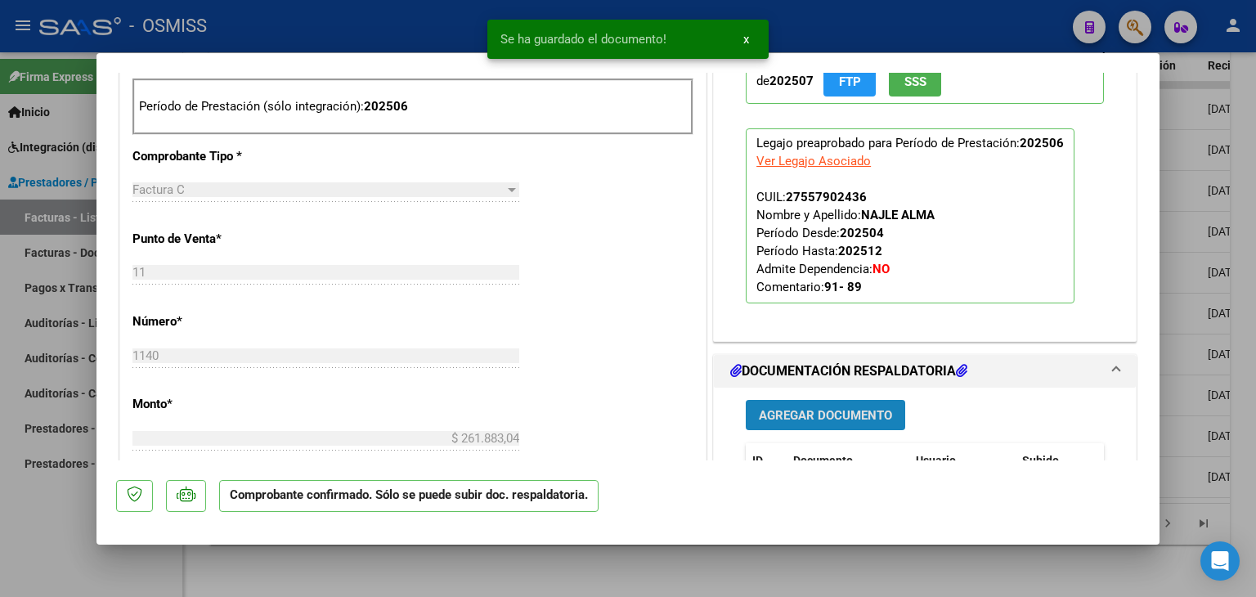
click at [819, 413] on span "Agregar Documento" at bounding box center [825, 415] width 133 height 15
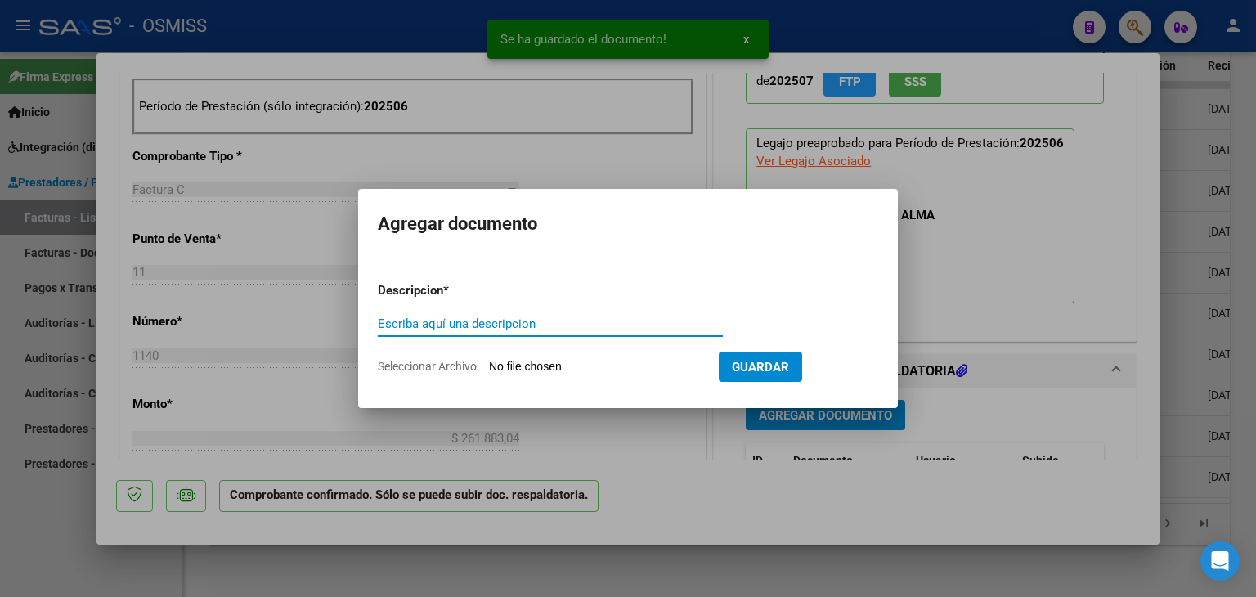
click at [559, 357] on form "Descripcion * Escriba aquí una descripcion Seleccionar Archivo Guardar" at bounding box center [628, 328] width 500 height 119
click at [559, 366] on input "Seleccionar Archivo" at bounding box center [597, 368] width 217 height 16
type input "C:\fakepath\INFORME SEMESTRAL PSICOLOGIA.pdf"
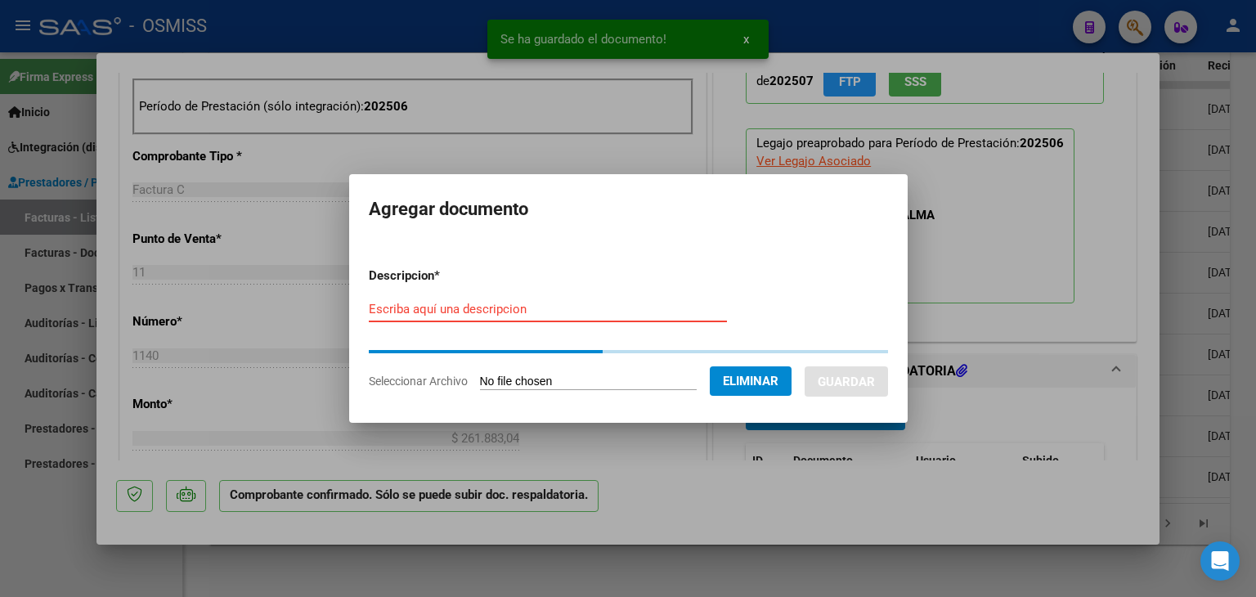
click at [420, 312] on div "Escriba aquí una descripcion" at bounding box center [548, 309] width 358 height 25
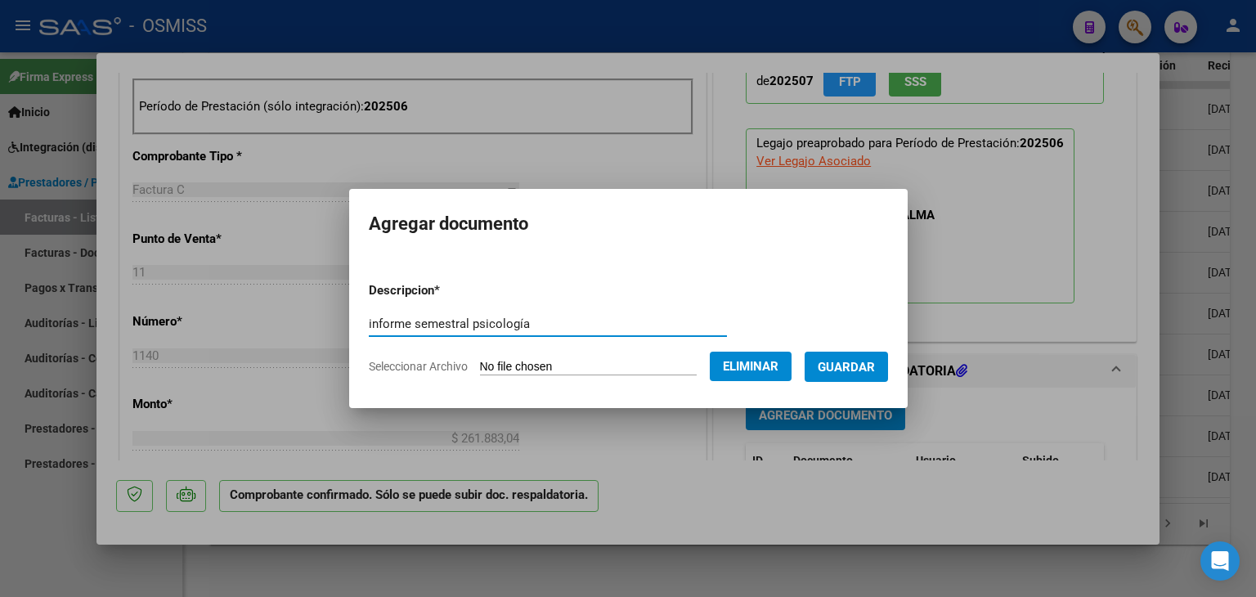
type input "informe semestral psicología"
click at [857, 372] on span "Guardar" at bounding box center [846, 367] width 57 height 15
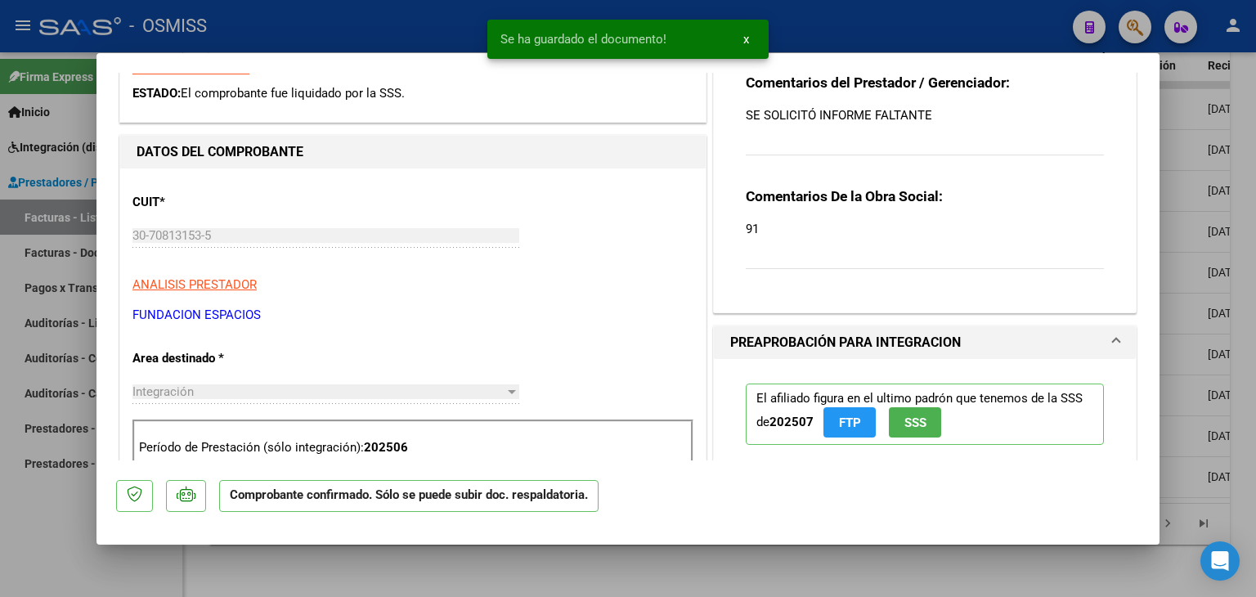
scroll to position [244, 0]
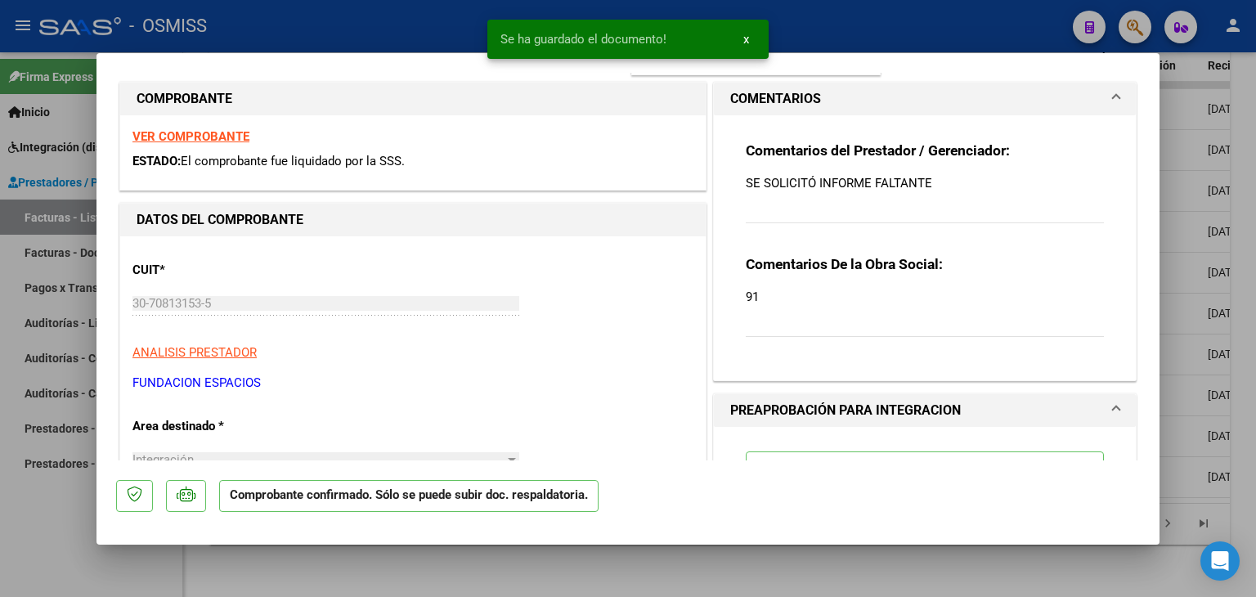
click at [956, 184] on p "SE SOLICITÓ INFORME FALTANTE" at bounding box center [925, 183] width 358 height 18
click at [736, 182] on div "Comentarios del Prestador / Gerenciador: SE SOLICITÓ INFORME FALTANTE Comentari…" at bounding box center [925, 241] width 383 height 252
click at [746, 182] on p "SE SOLICITÓ INFORME FALTANTE" at bounding box center [925, 183] width 358 height 18
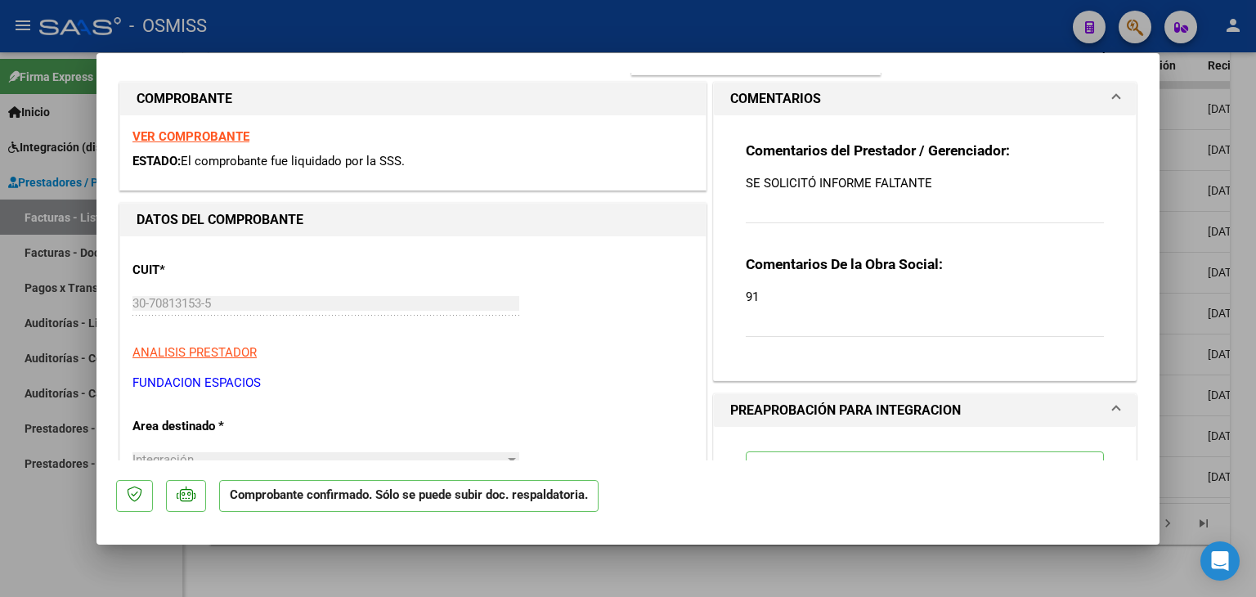
click at [746, 184] on p "SE SOLICITÓ INFORME FALTANTE" at bounding box center [925, 183] width 358 height 18
click at [746, 181] on p "SE SOLICITÓ INFORME FALTANTE" at bounding box center [925, 183] width 358 height 18
click at [768, 204] on div "Comentarios del Prestador / Gerenciador: SE SOLICITÓ INFORME FALTANTE" at bounding box center [925, 191] width 358 height 100
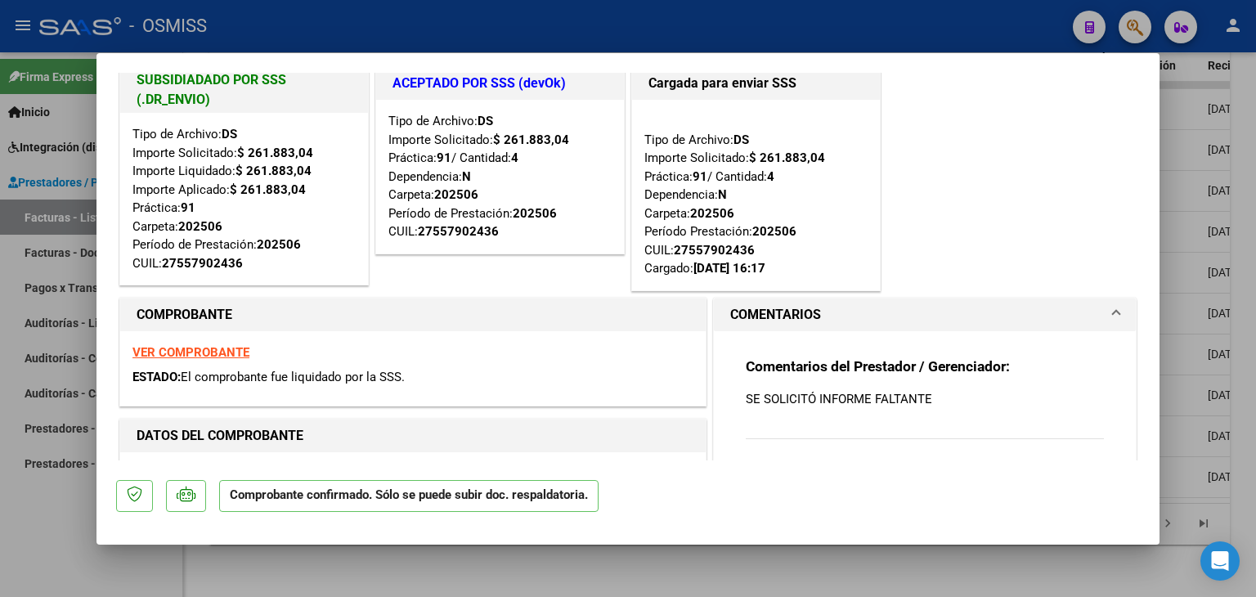
scroll to position [0, 0]
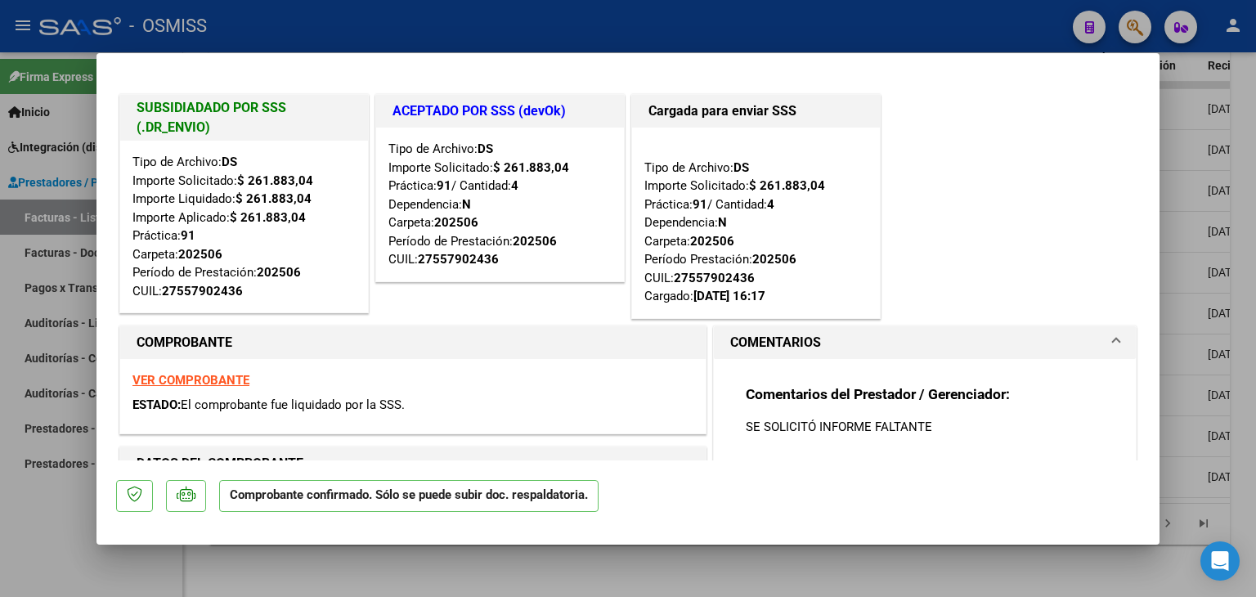
type input "$ 0,00"
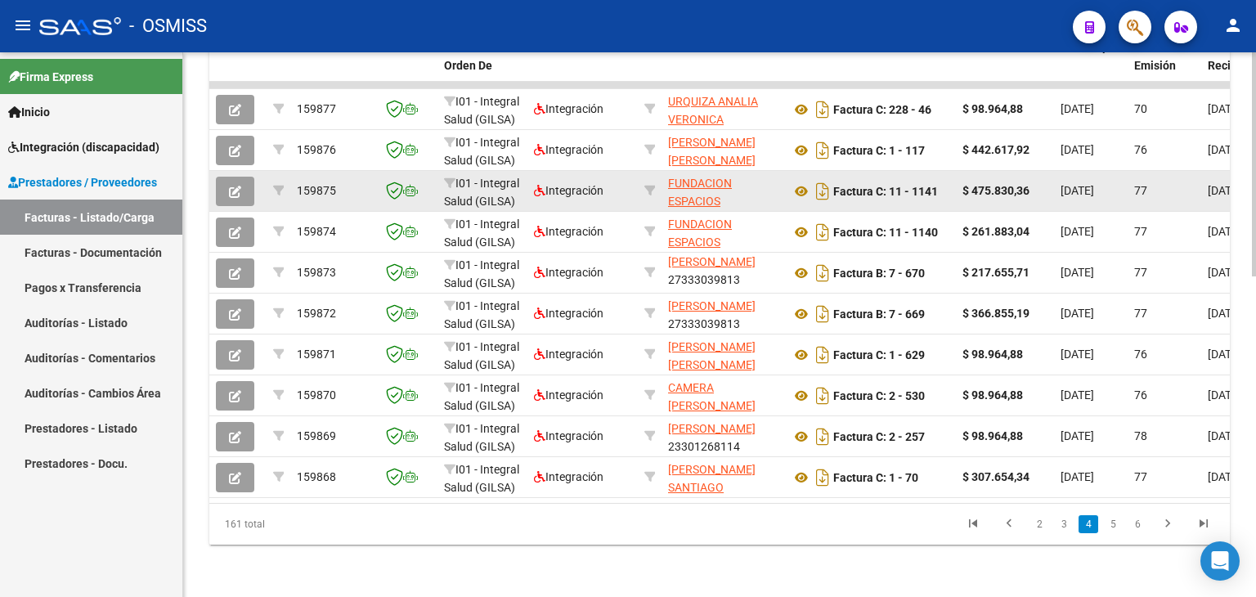
click at [228, 180] on button "button" at bounding box center [235, 191] width 38 height 29
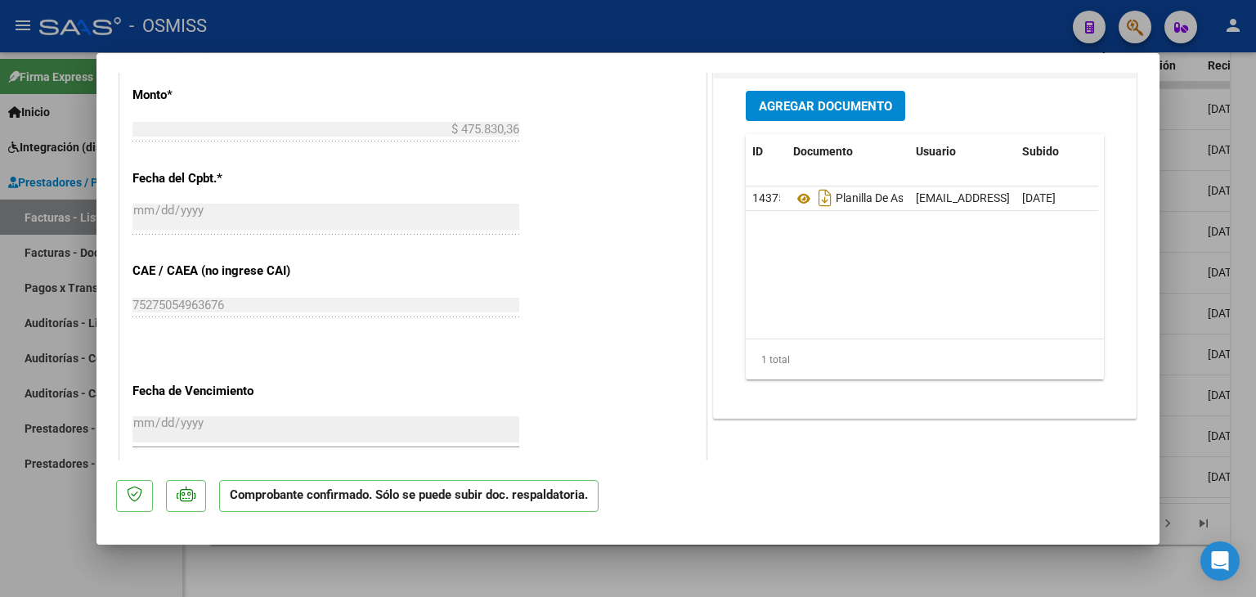
scroll to position [981, 0]
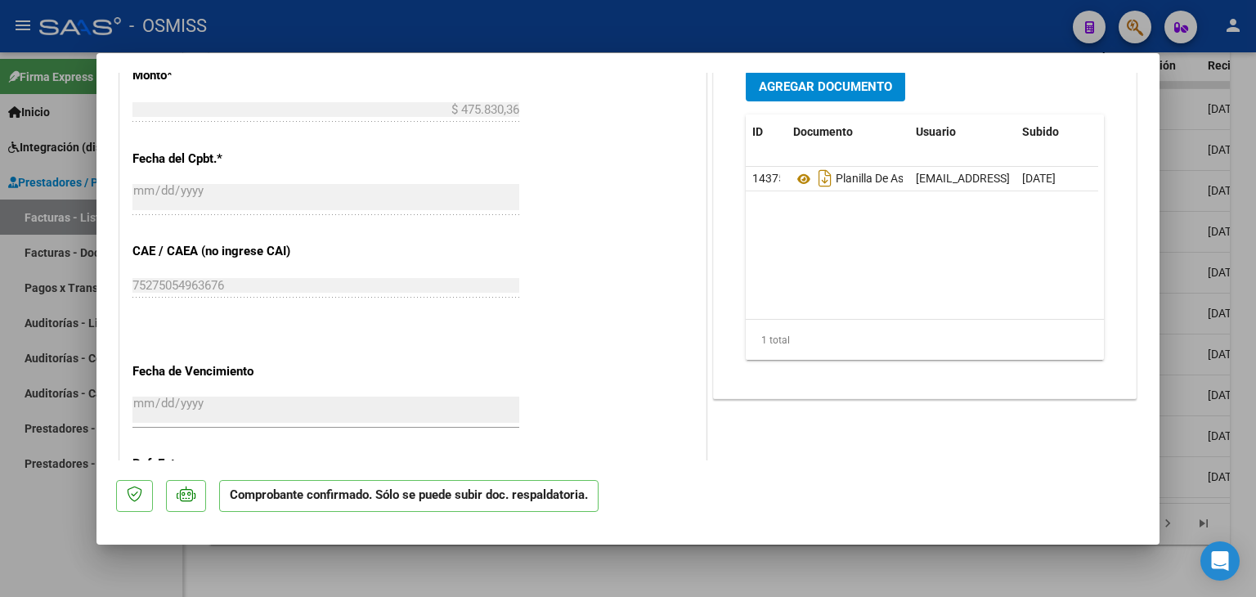
click at [867, 86] on span "Agregar Documento" at bounding box center [825, 86] width 133 height 15
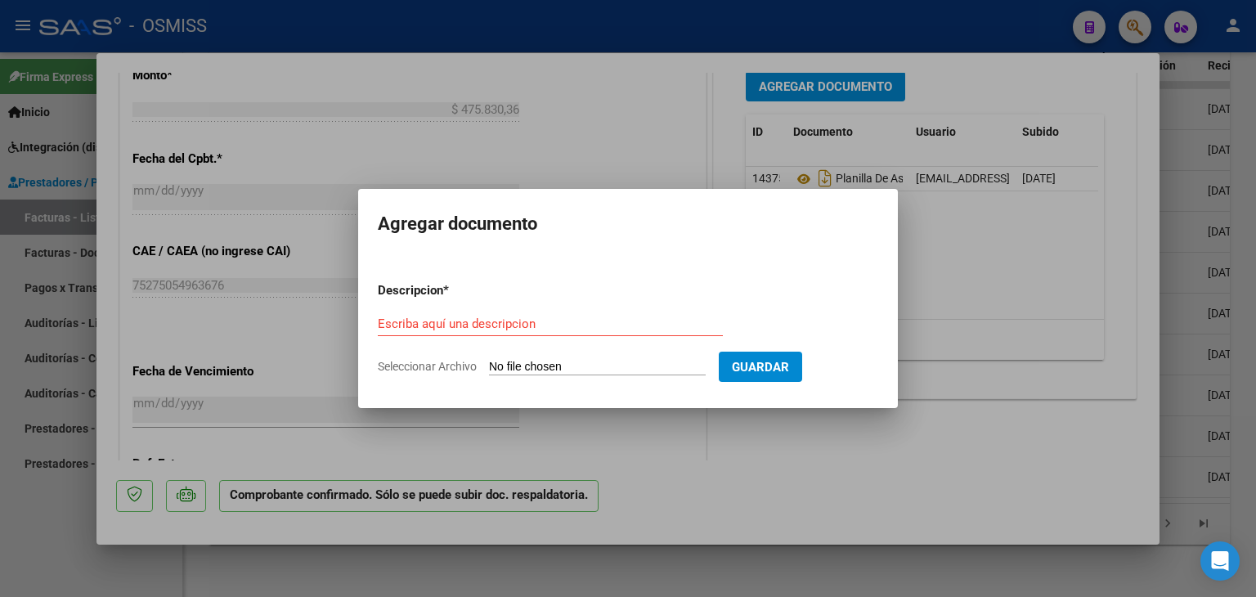
click at [595, 367] on input "Seleccionar Archivo" at bounding box center [597, 368] width 217 height 16
type input "C:\fakepath\INFORME SEMESTRAL INTEG ESCOLAR.pdf"
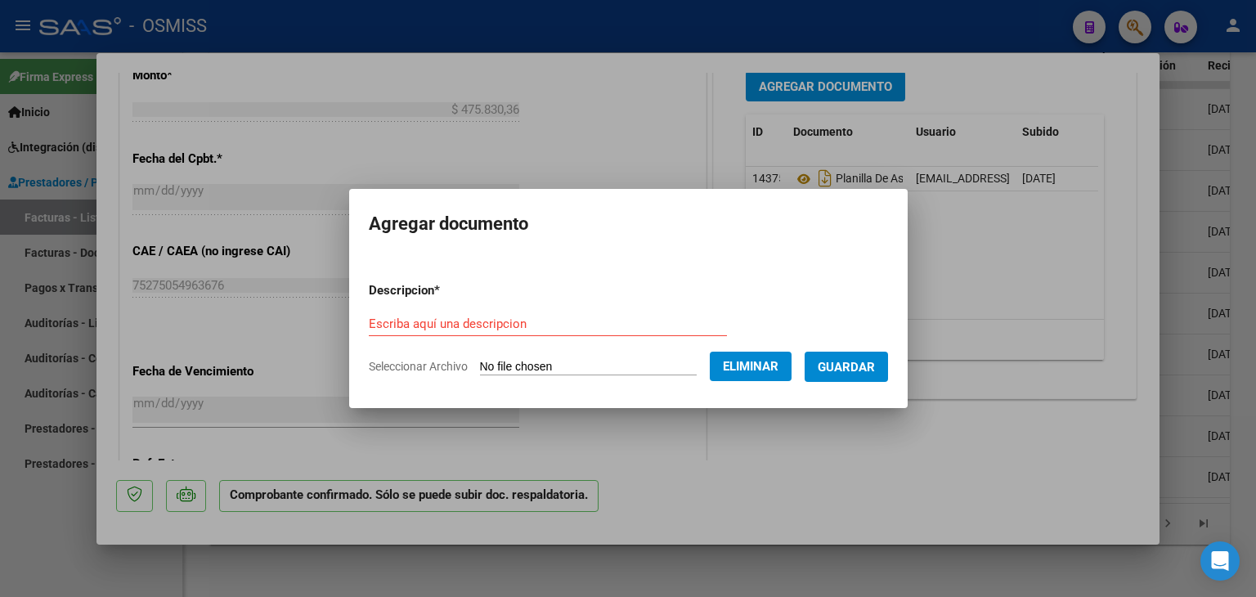
click at [479, 312] on div "Escriba aquí una descripcion" at bounding box center [548, 324] width 358 height 25
type input "informe semestral"
click at [853, 372] on span "Guardar" at bounding box center [846, 367] width 57 height 15
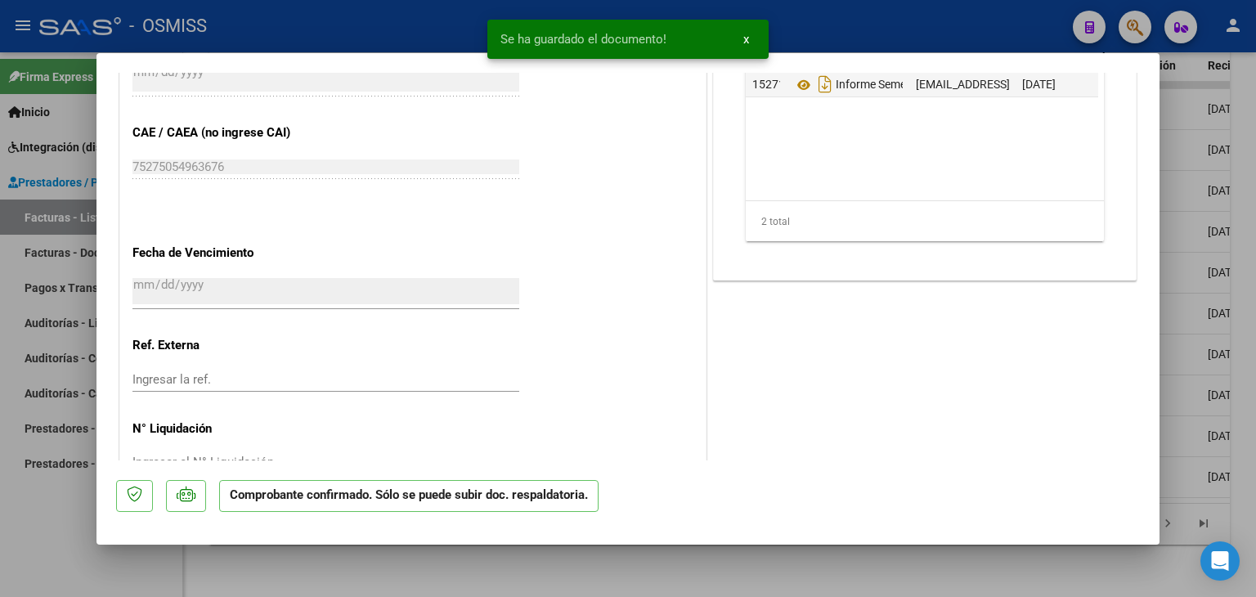
scroll to position [1143, 0]
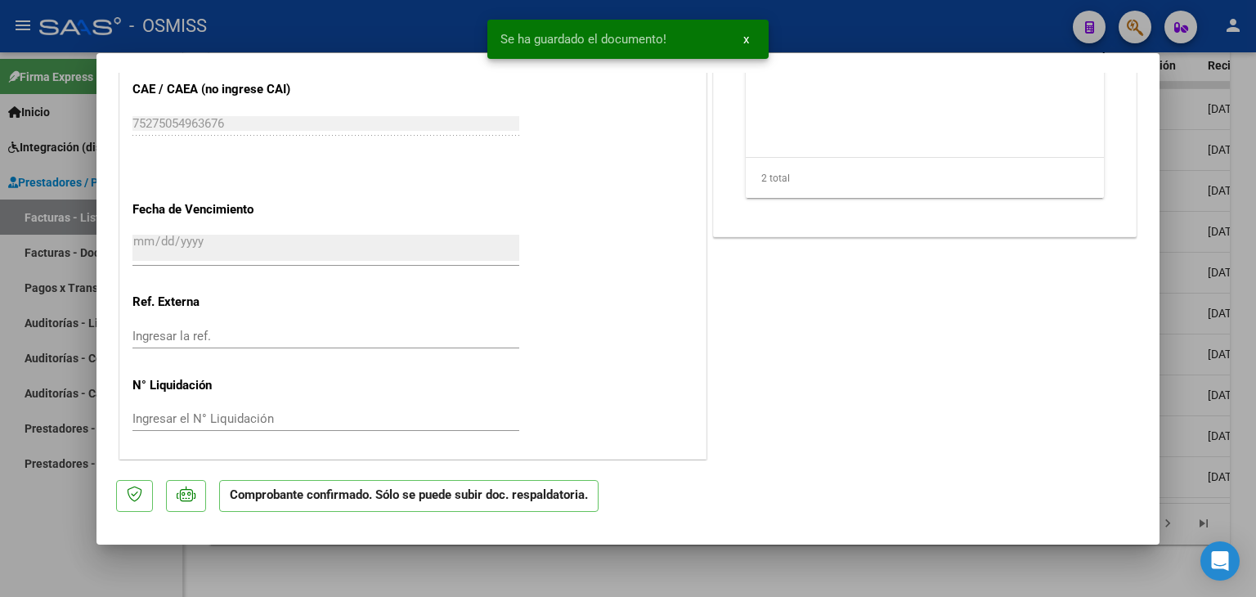
type input "$ 0,00"
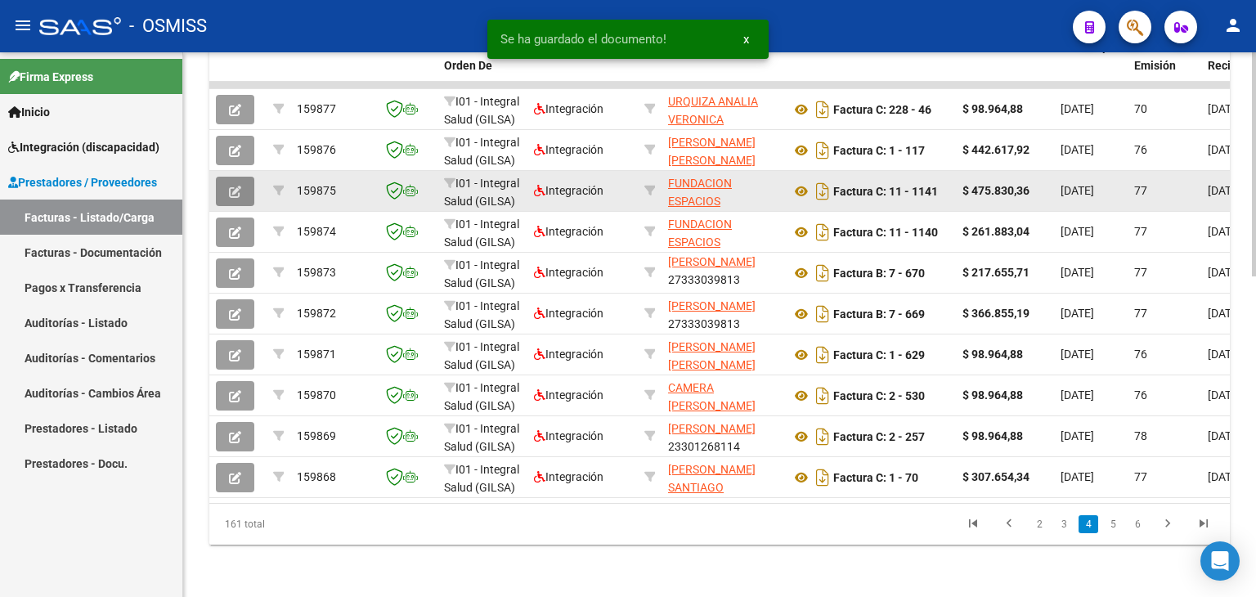
click at [240, 186] on icon "button" at bounding box center [235, 192] width 12 height 12
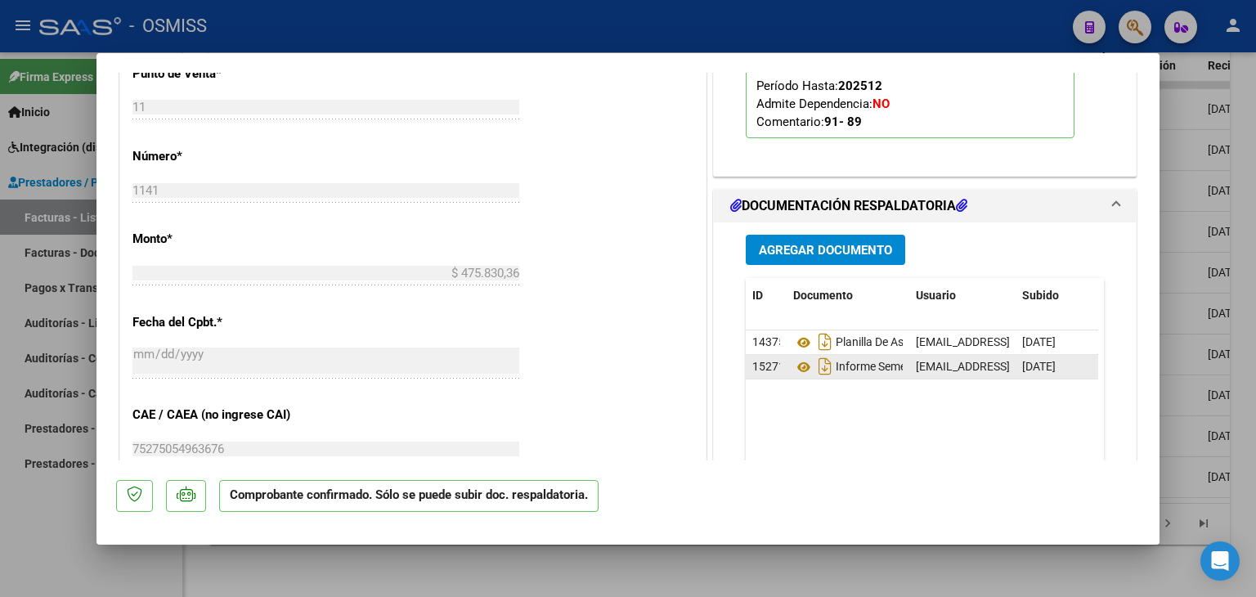
type input "$ 0,00"
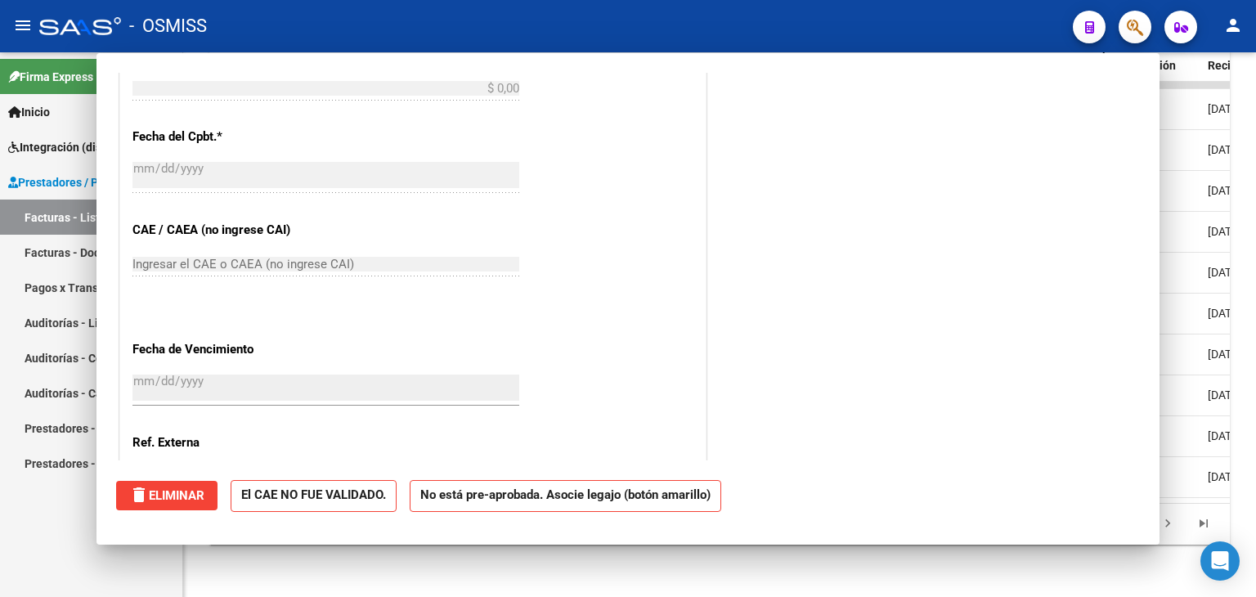
scroll to position [633, 0]
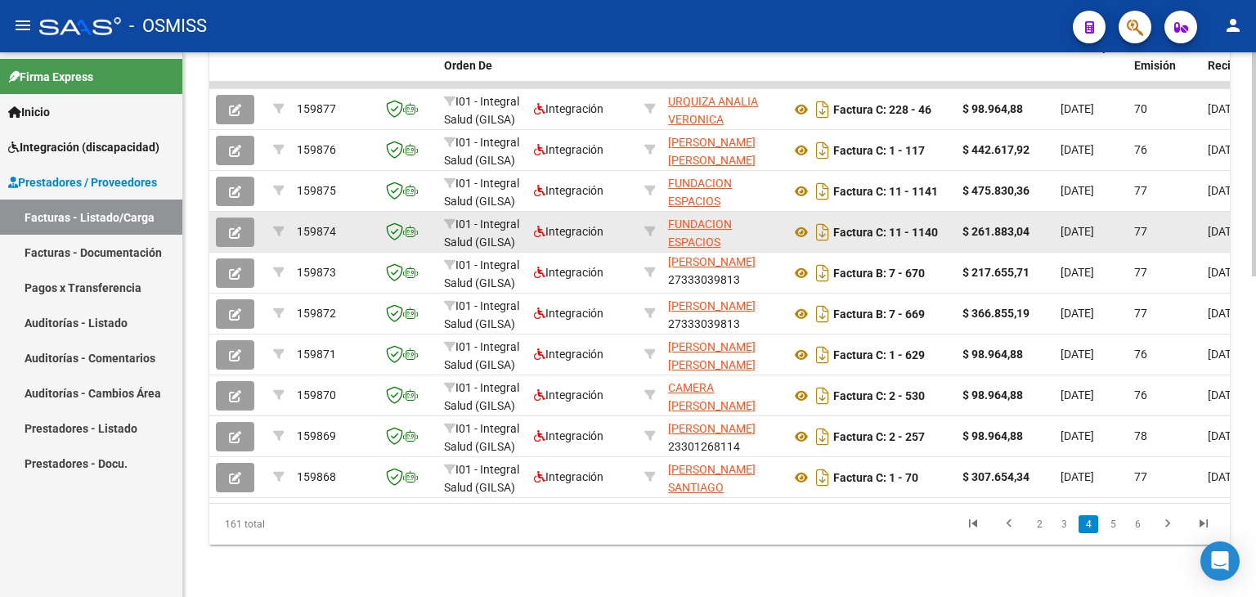
click at [235, 227] on icon "button" at bounding box center [235, 233] width 12 height 12
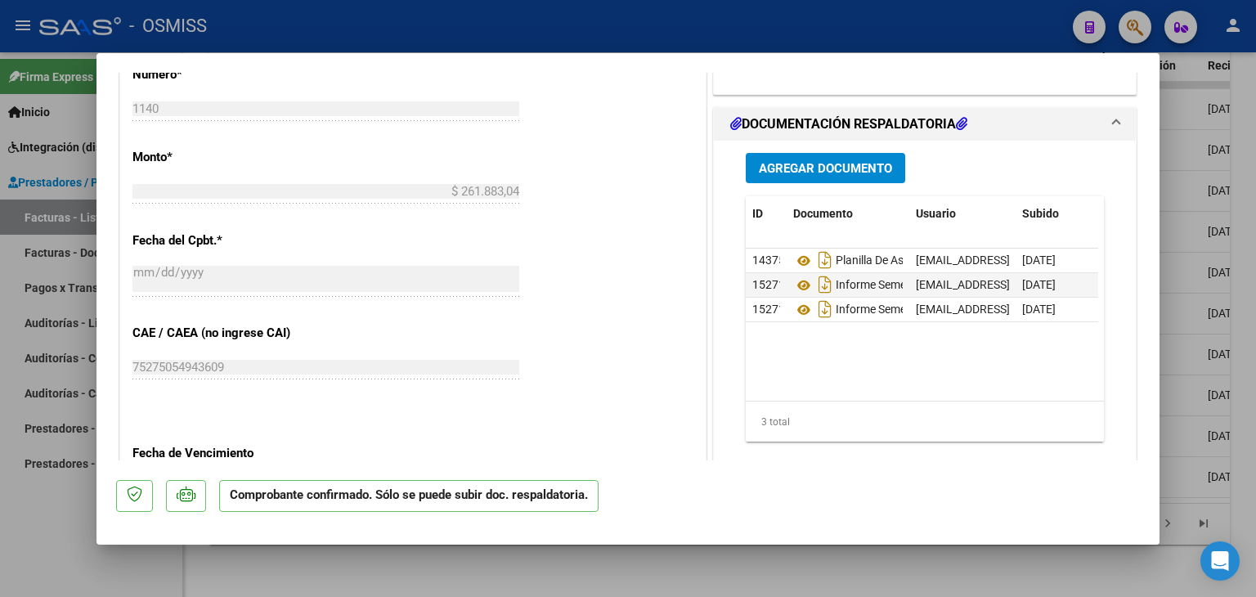
type input "$ 0,00"
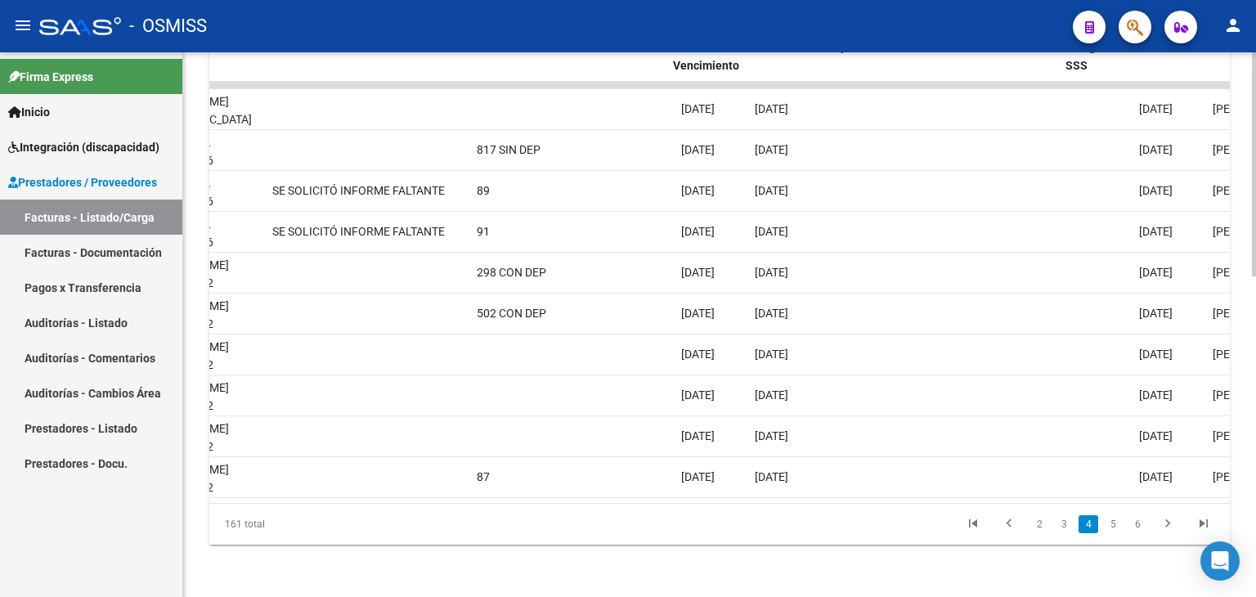
scroll to position [0, 2633]
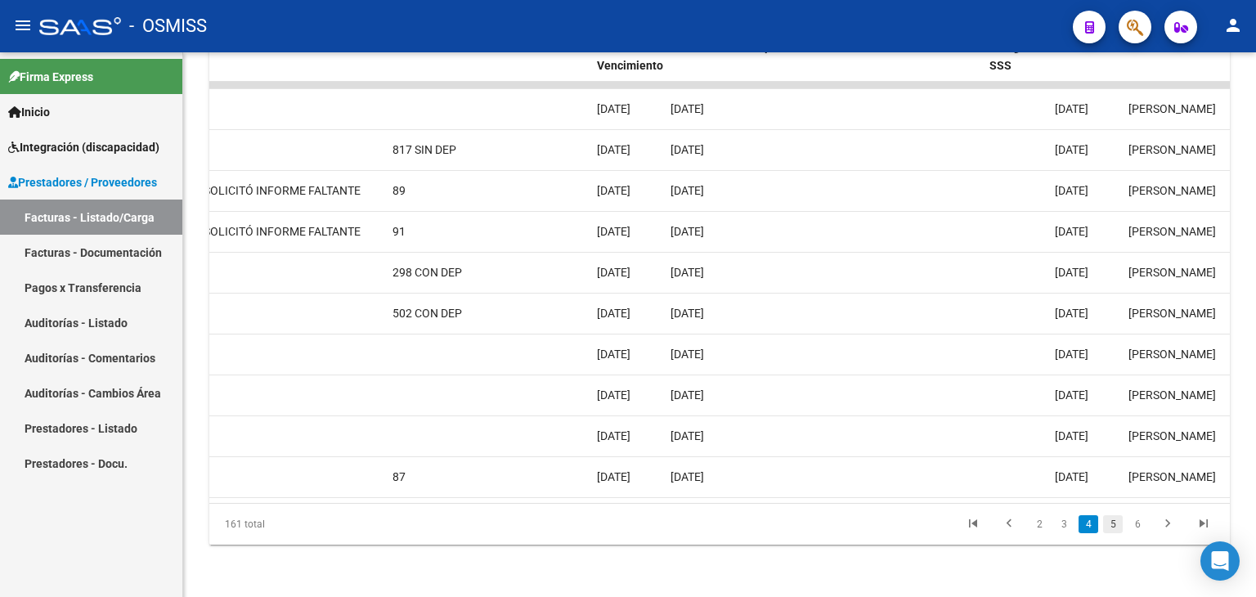
click at [1109, 520] on link "5" at bounding box center [1113, 524] width 20 height 18
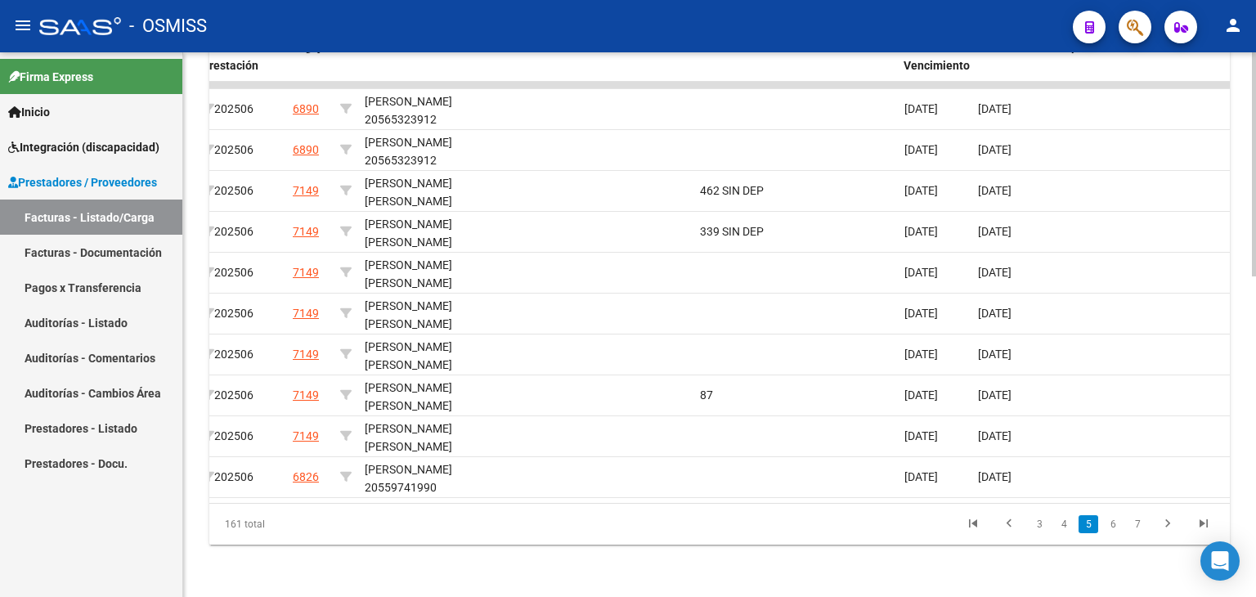
scroll to position [0, 2251]
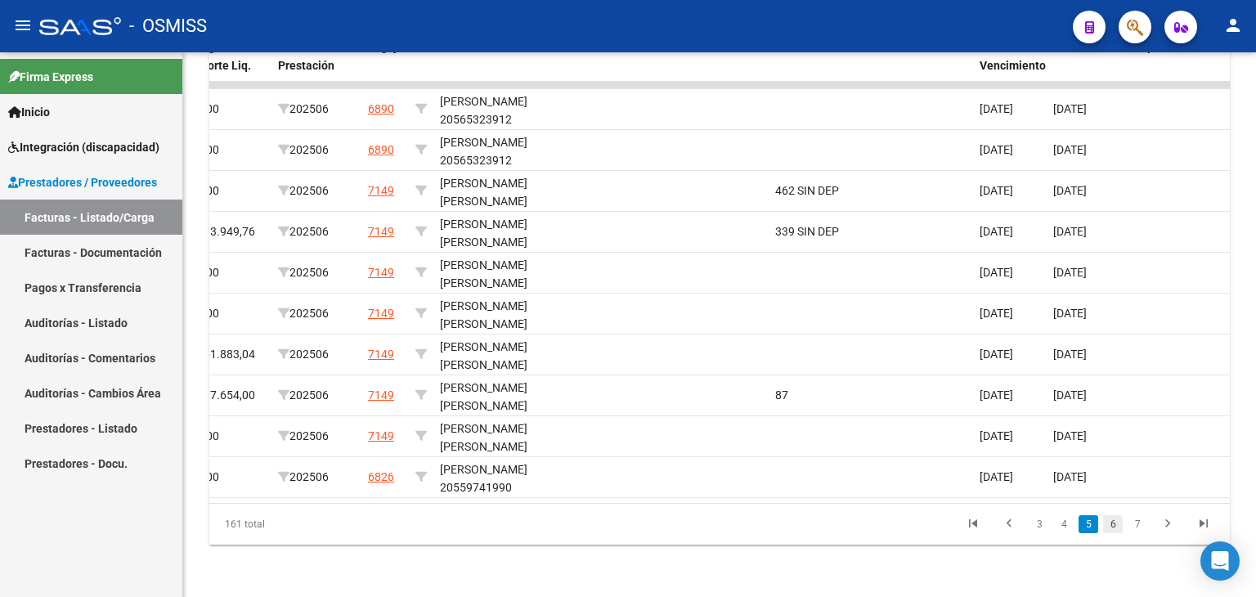
click at [1119, 520] on link "6" at bounding box center [1113, 524] width 20 height 18
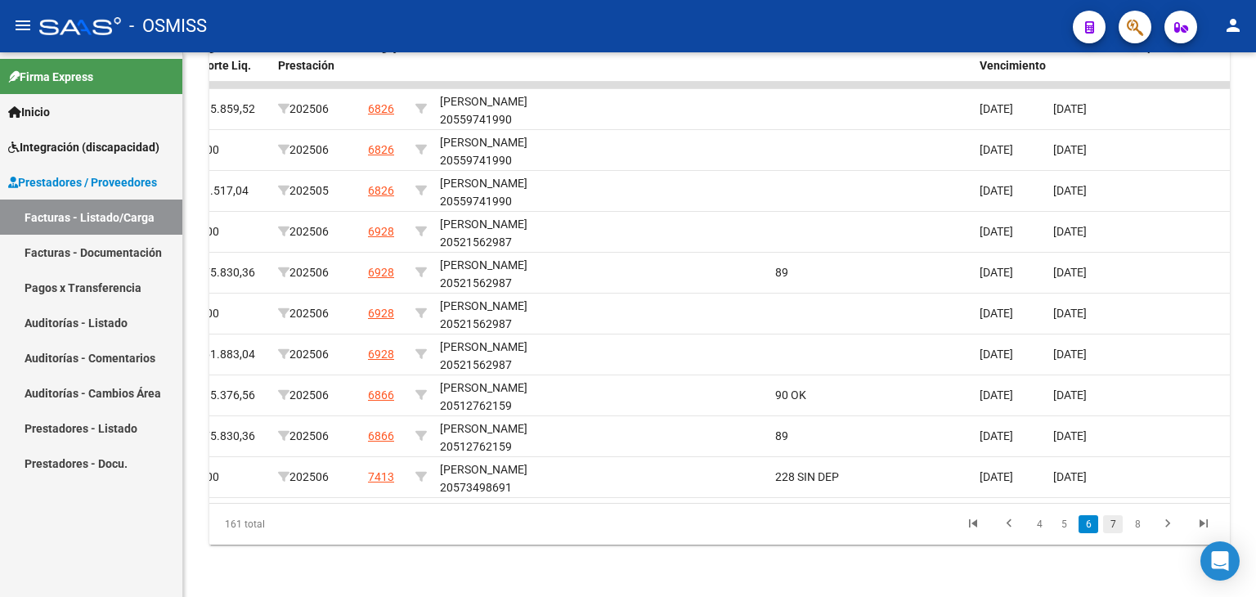
click at [1109, 522] on link "7" at bounding box center [1113, 524] width 20 height 18
click at [1115, 521] on link "8" at bounding box center [1113, 524] width 20 height 18
click at [1113, 521] on link "9" at bounding box center [1112, 524] width 20 height 18
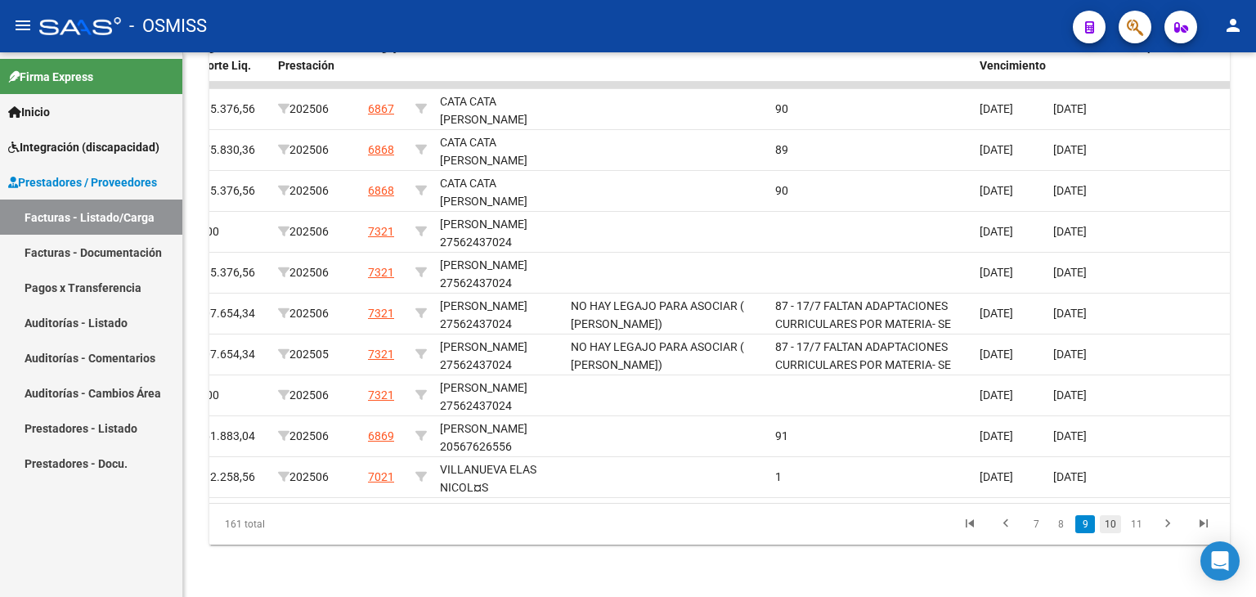
click at [1109, 523] on link "10" at bounding box center [1110, 524] width 21 height 18
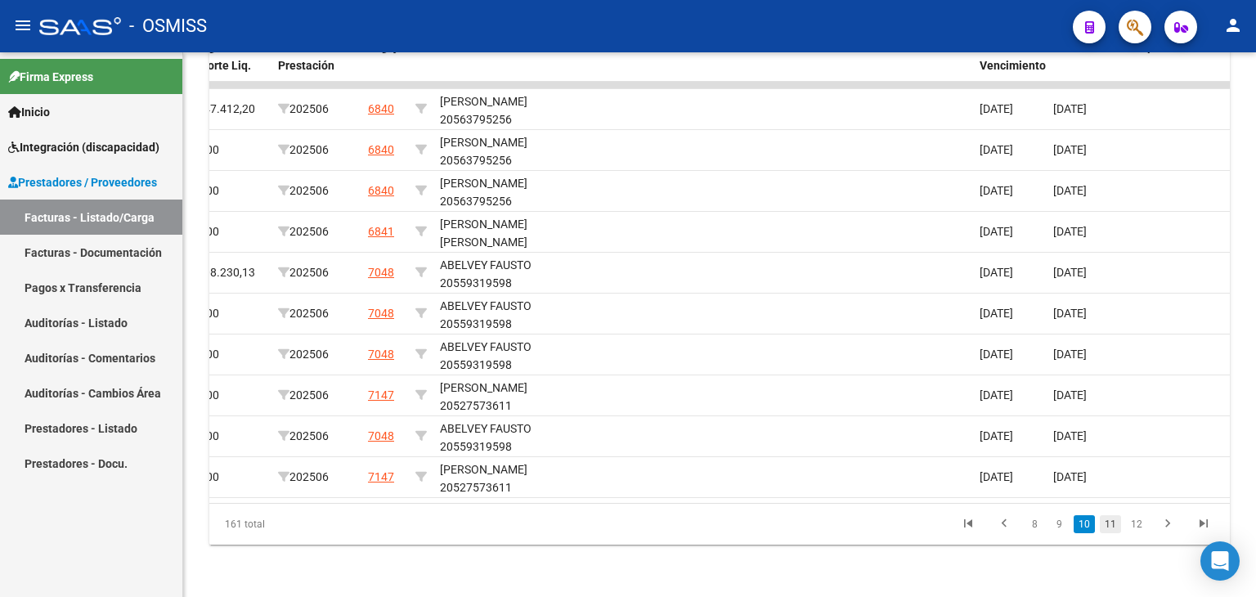
click at [1112, 519] on link "11" at bounding box center [1110, 524] width 21 height 18
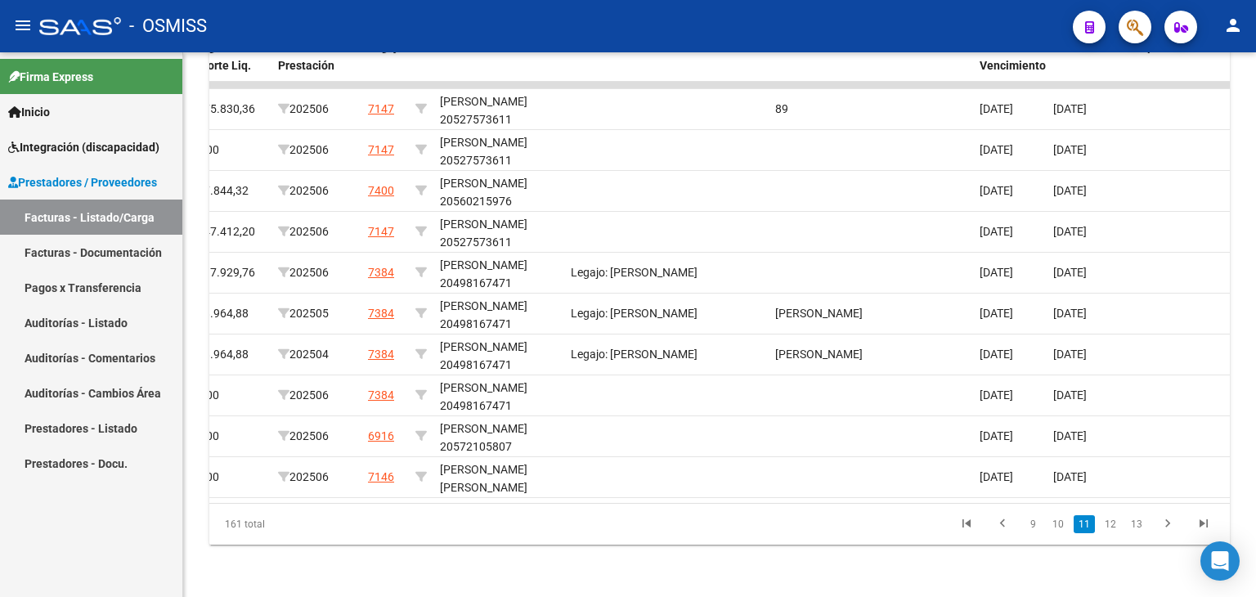
scroll to position [2, 0]
click at [1120, 523] on link "12" at bounding box center [1110, 524] width 21 height 18
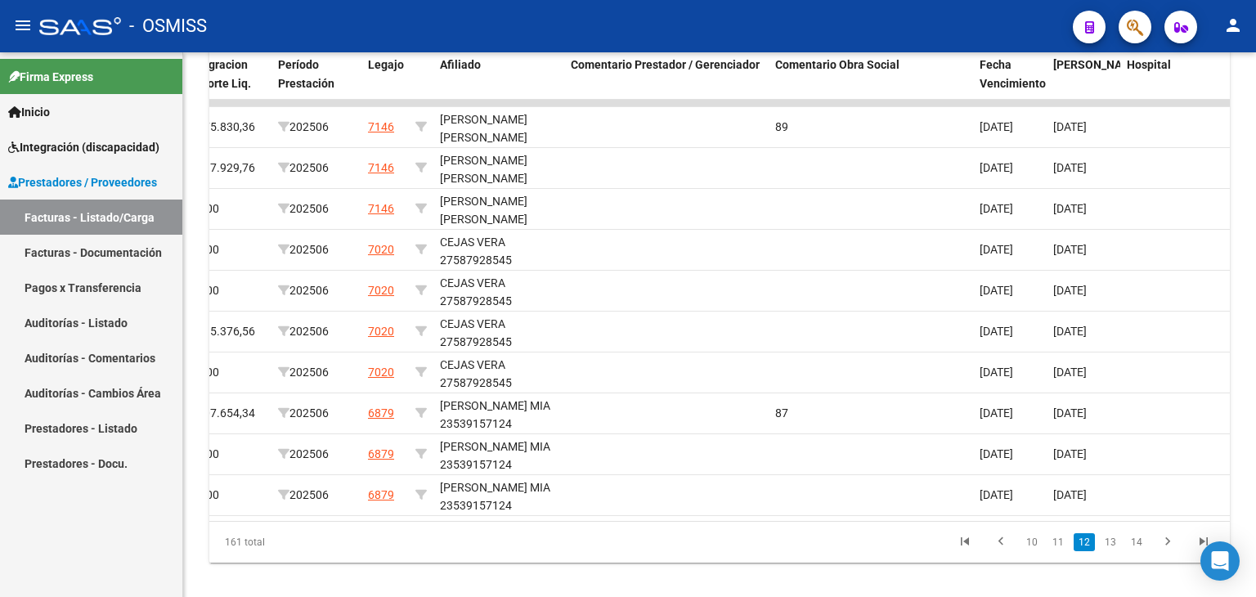
scroll to position [777, 0]
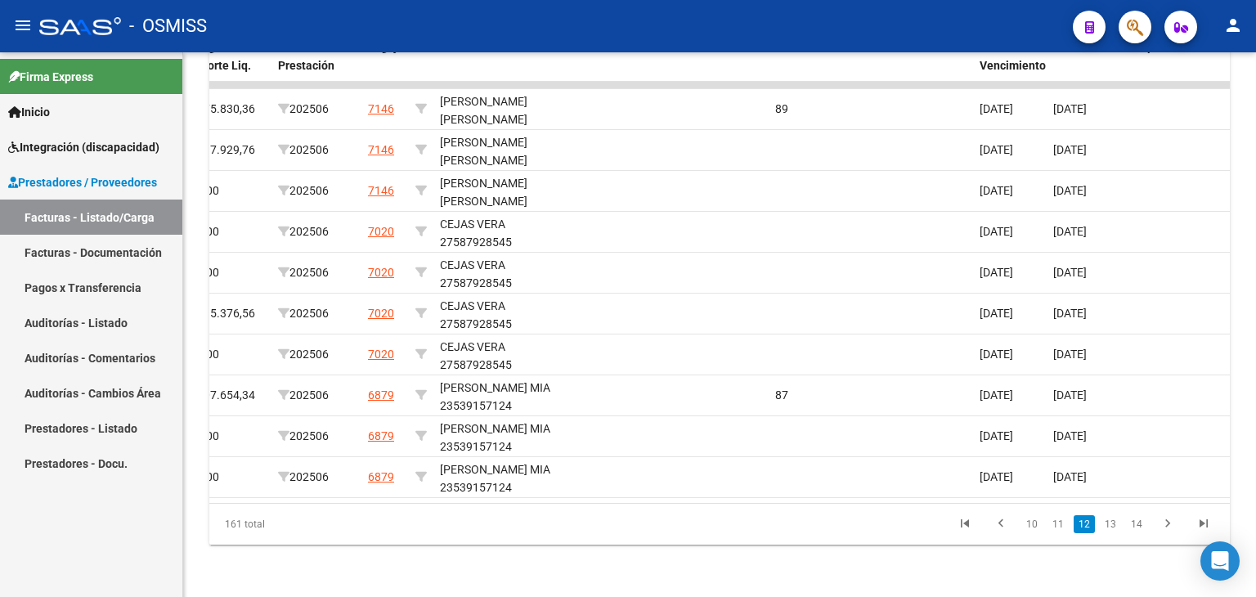
click at [1120, 523] on link "13" at bounding box center [1110, 524] width 21 height 18
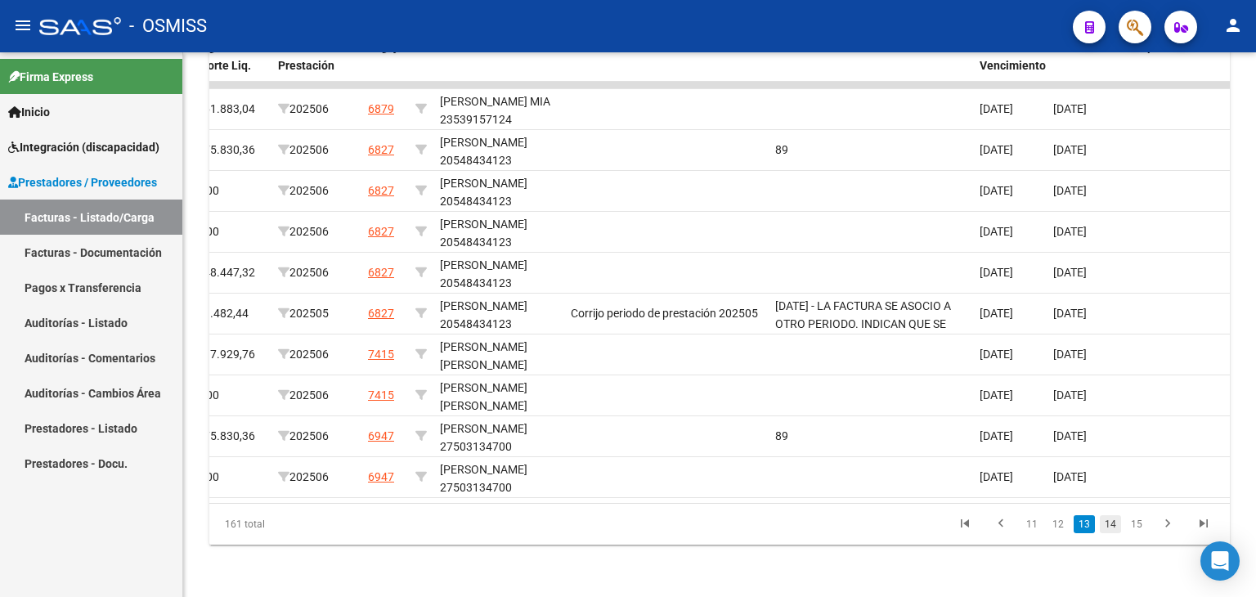
click at [1115, 522] on link "14" at bounding box center [1110, 524] width 21 height 18
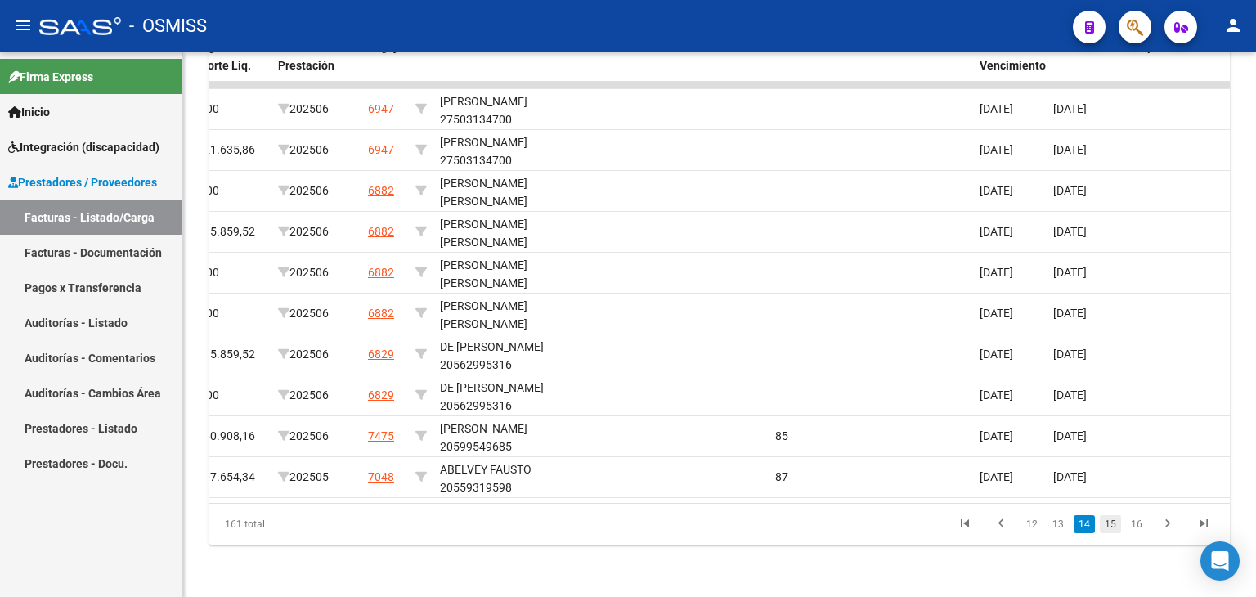
click at [1117, 524] on link "15" at bounding box center [1110, 524] width 21 height 18
click at [1117, 524] on link "16" at bounding box center [1110, 524] width 21 height 18
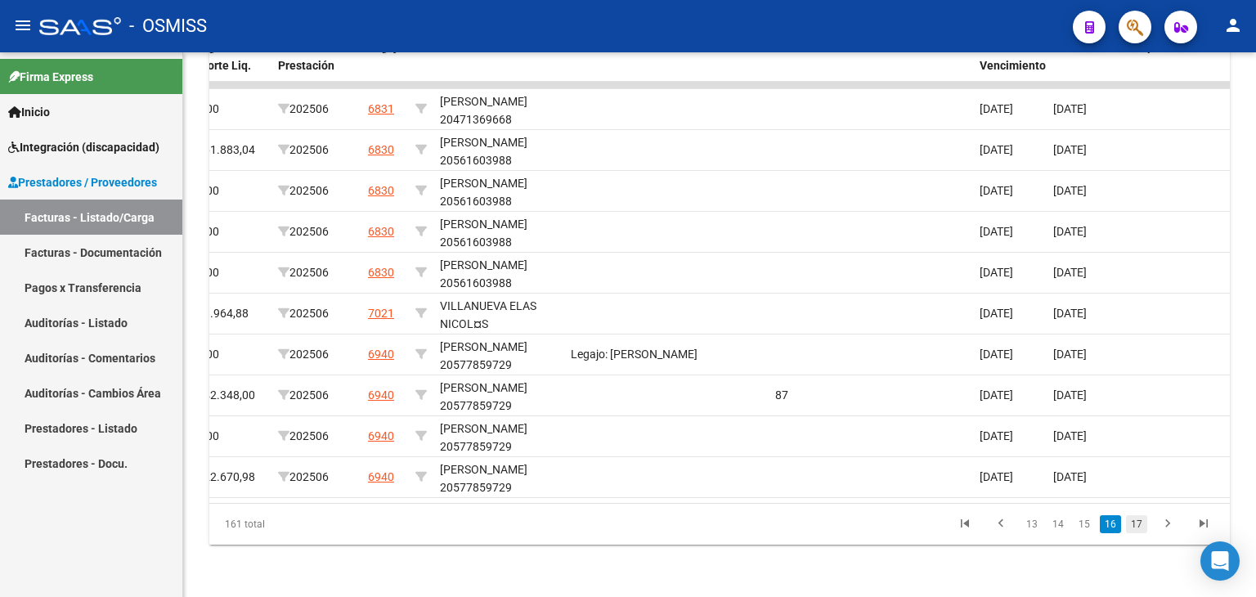
click at [1136, 524] on link "17" at bounding box center [1136, 524] width 21 height 18
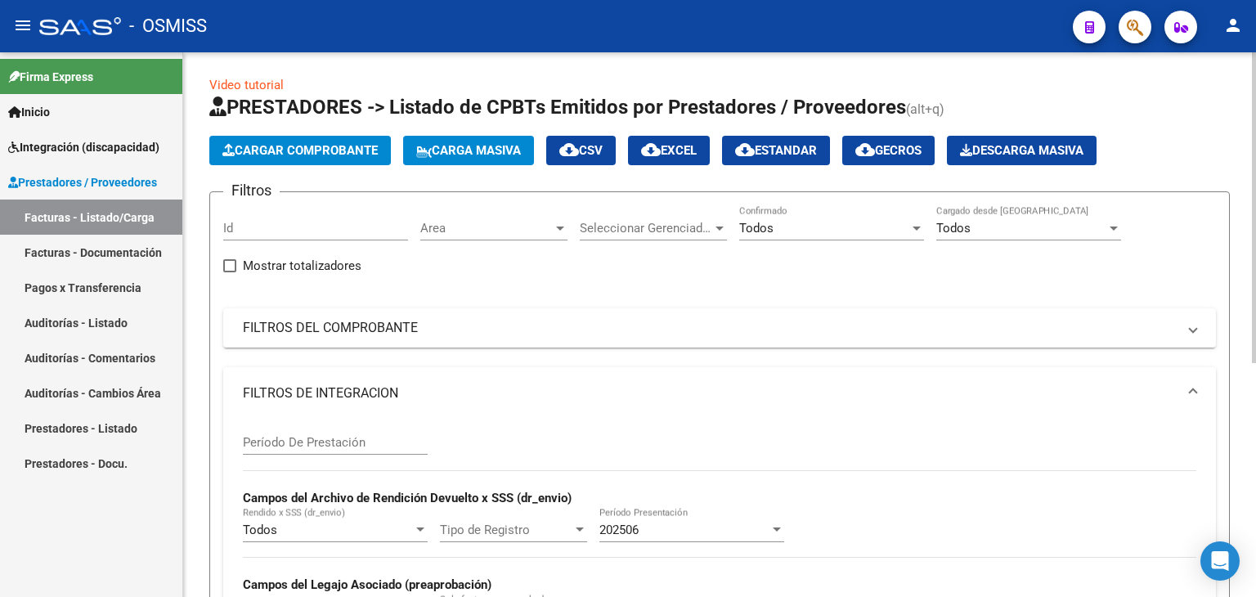
scroll to position [0, 0]
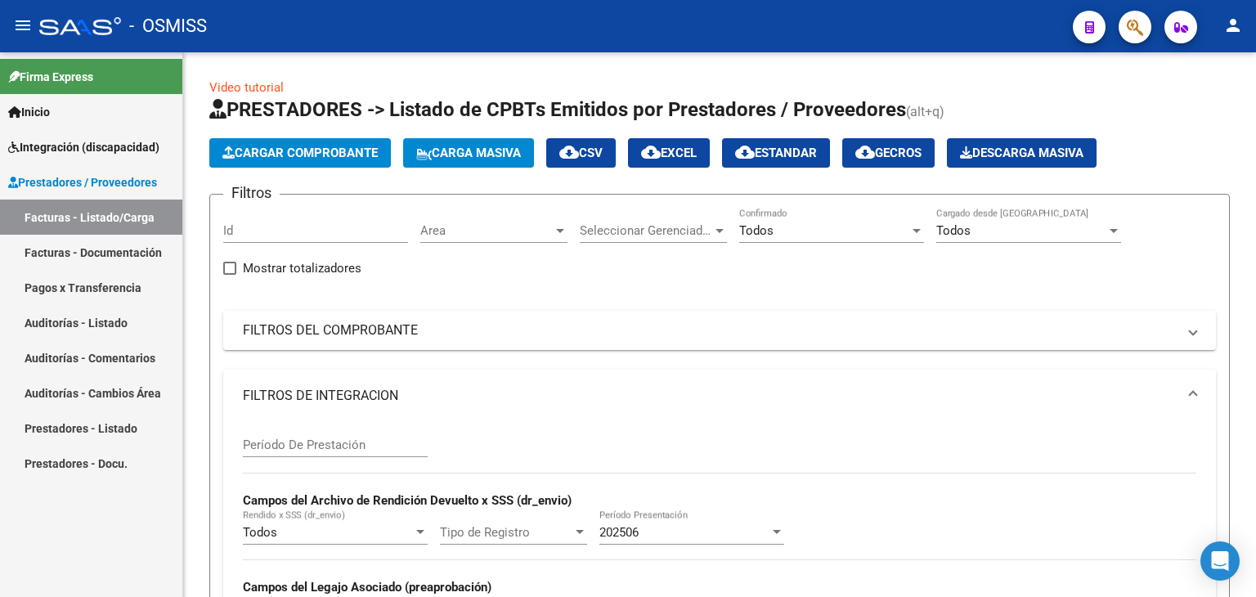
click at [59, 220] on link "Facturas - Listado/Carga" at bounding box center [91, 217] width 182 height 35
click at [47, 245] on link "Facturas - Documentación" at bounding box center [91, 252] width 182 height 35
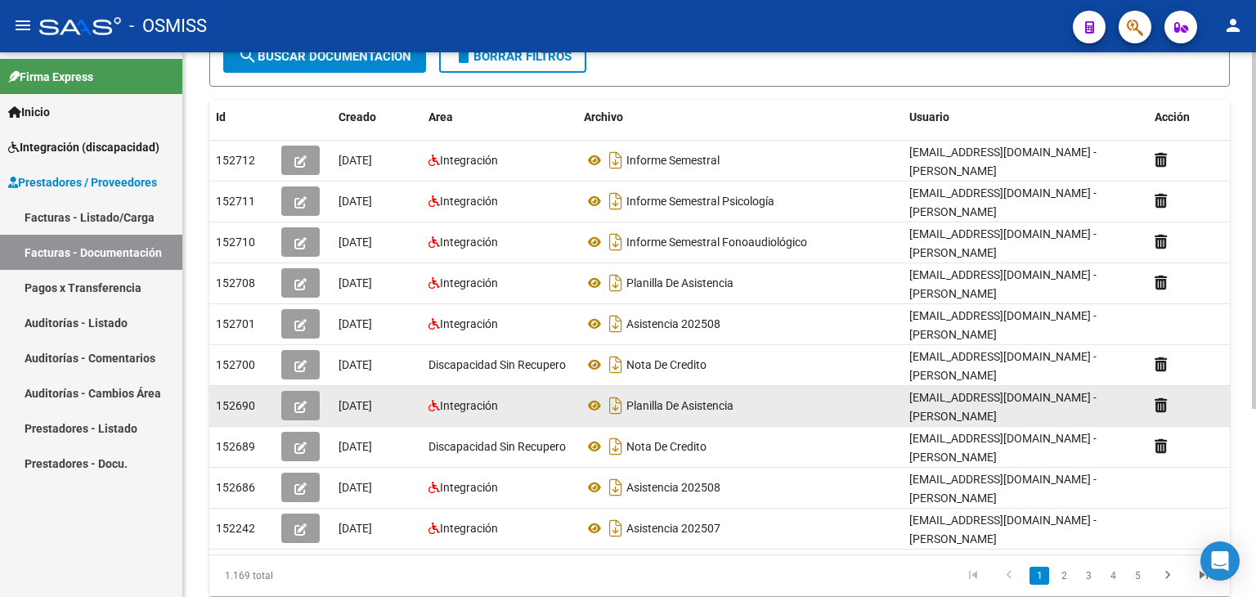
scroll to position [288, 0]
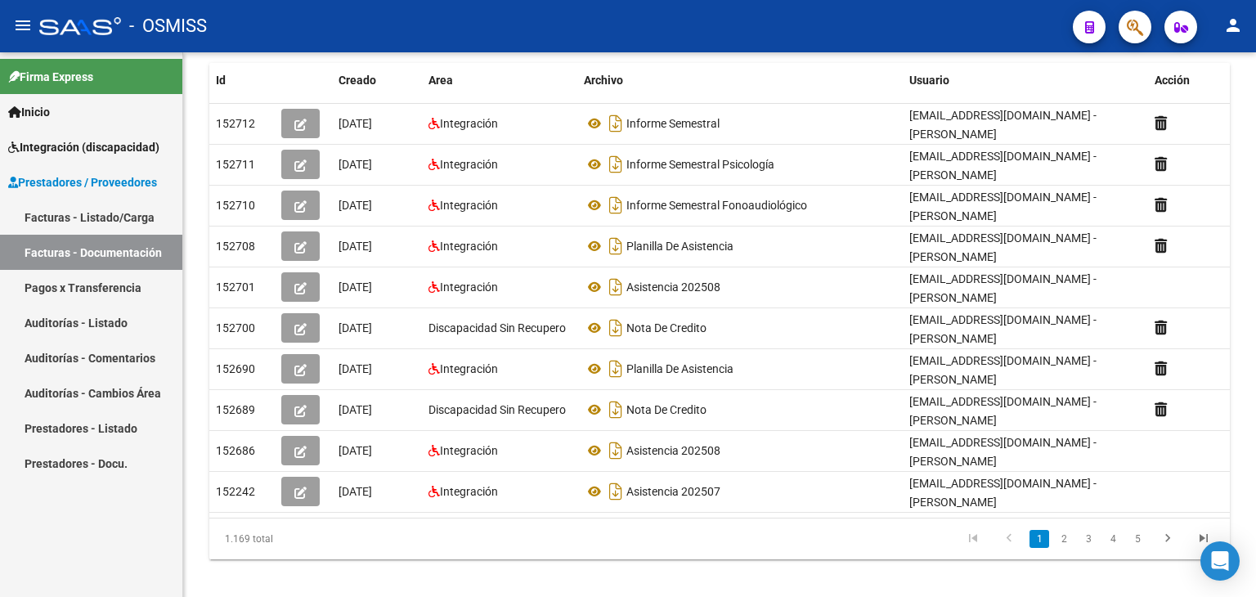
click at [47, 138] on span "Integración (discapacidad)" at bounding box center [83, 147] width 151 height 18
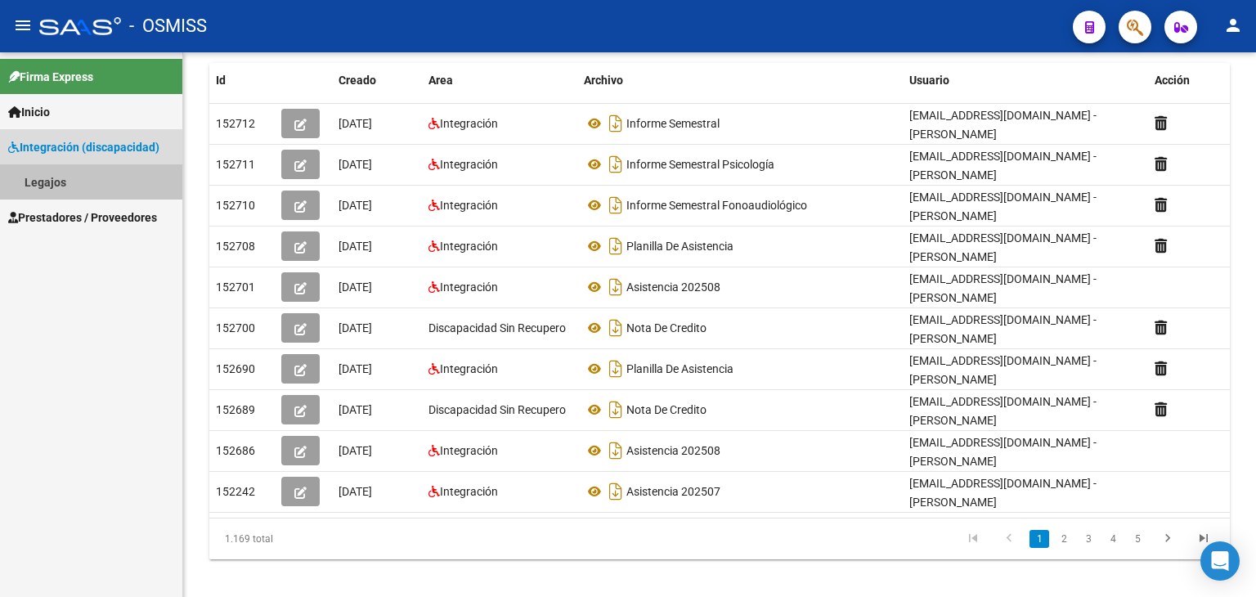
click at [52, 177] on link "Legajos" at bounding box center [91, 181] width 182 height 35
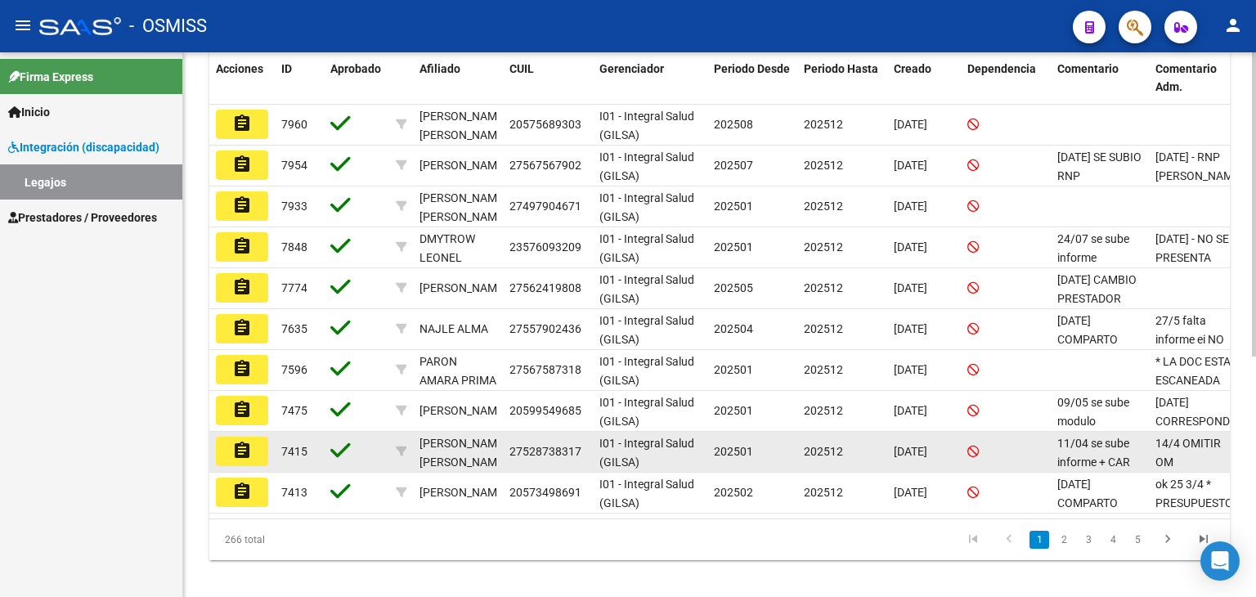
scroll to position [409, 0]
